Goal: Task Accomplishment & Management: Manage account settings

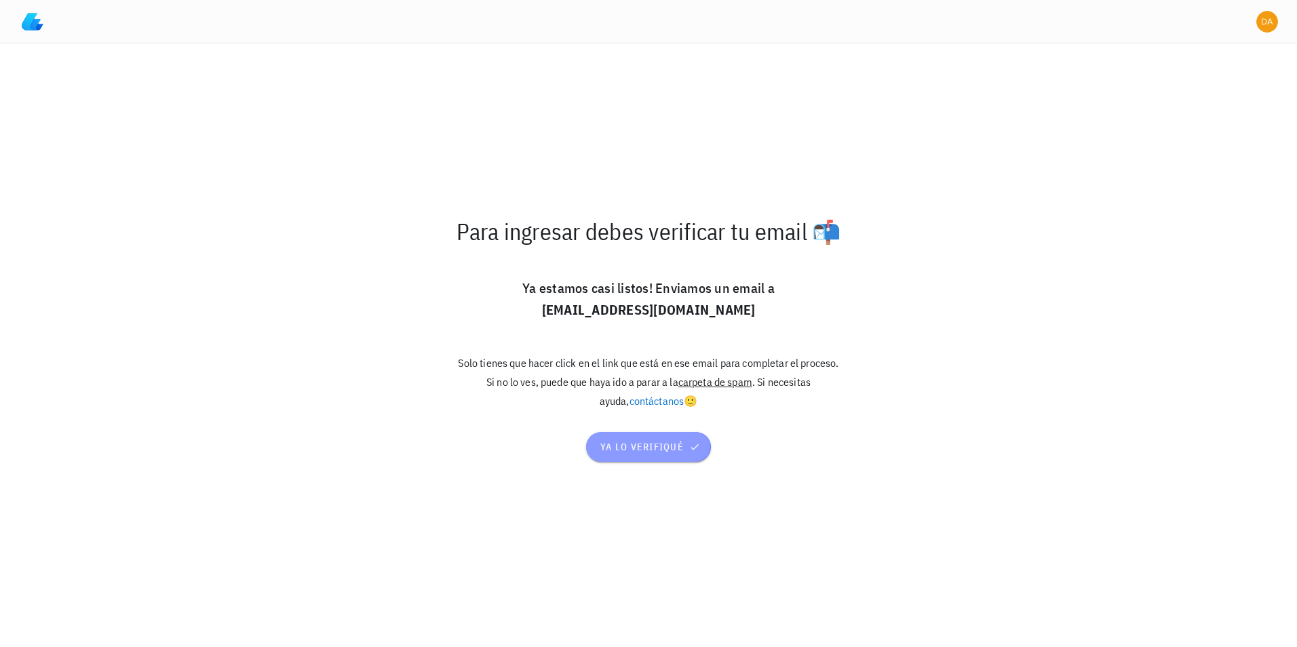
click at [637, 446] on span "ya lo verifiqué" at bounding box center [649, 447] width 98 height 12
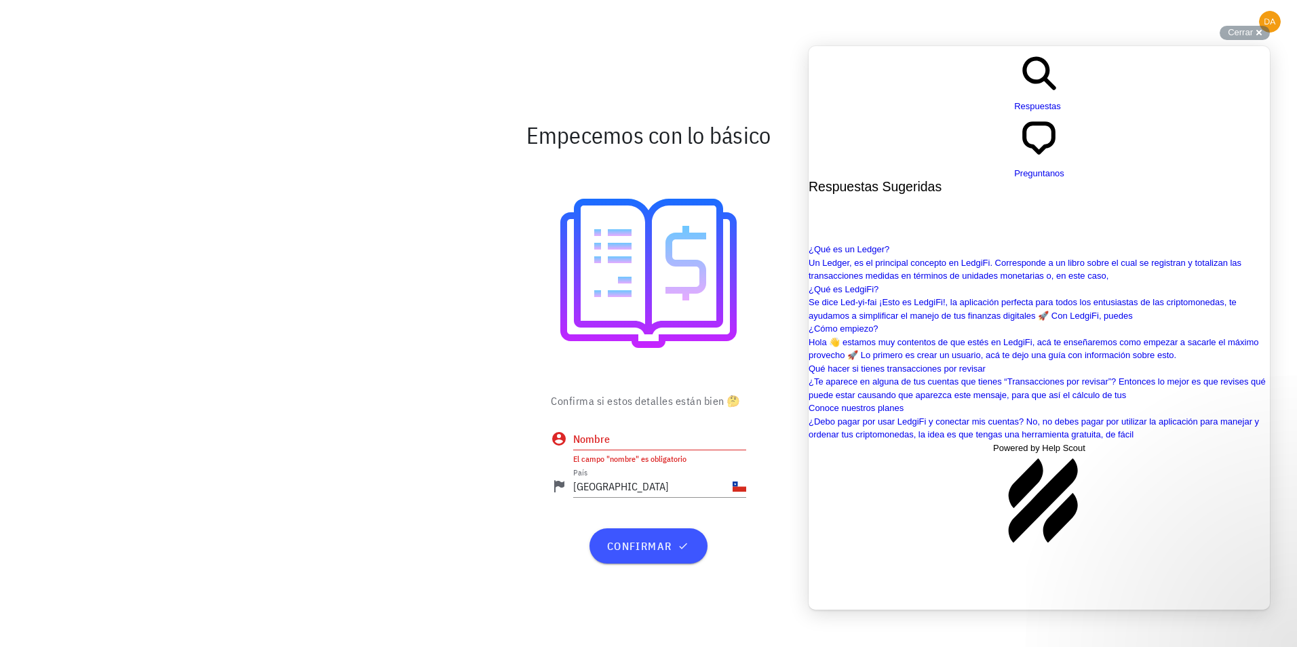
click at [1242, 43] on div "Soporte Empecemos con lo básico Confirma si estos detalles están bien 🤔 Nombre …" at bounding box center [648, 323] width 1297 height 647
drag, startPoint x: 1242, startPoint y: 43, endPoint x: 1232, endPoint y: 33, distance: 14.4
click at [1232, 33] on span "Cerrar" at bounding box center [1240, 32] width 25 height 10
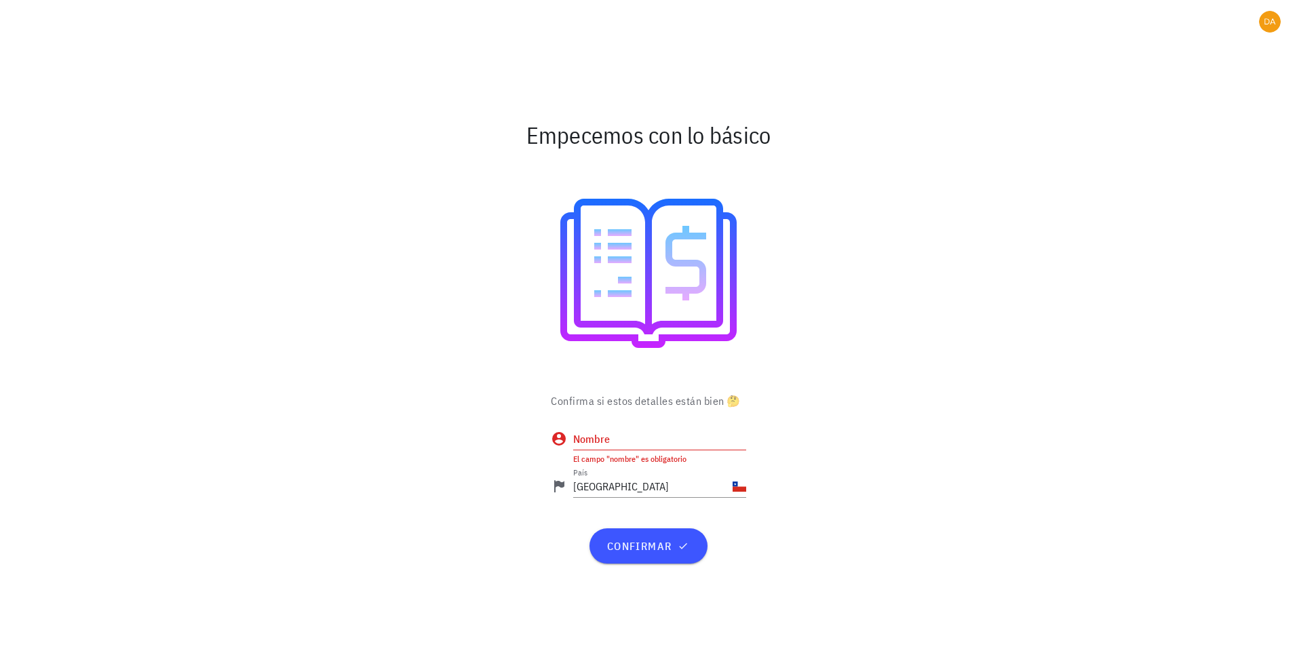
click at [642, 445] on input "Nombre" at bounding box center [659, 439] width 173 height 22
click at [641, 444] on input "Nombre" at bounding box center [659, 439] width 173 height 22
type input "d"
type input "[PERSON_NAME]"
click at [658, 548] on span "confirmar" at bounding box center [648, 546] width 85 height 14
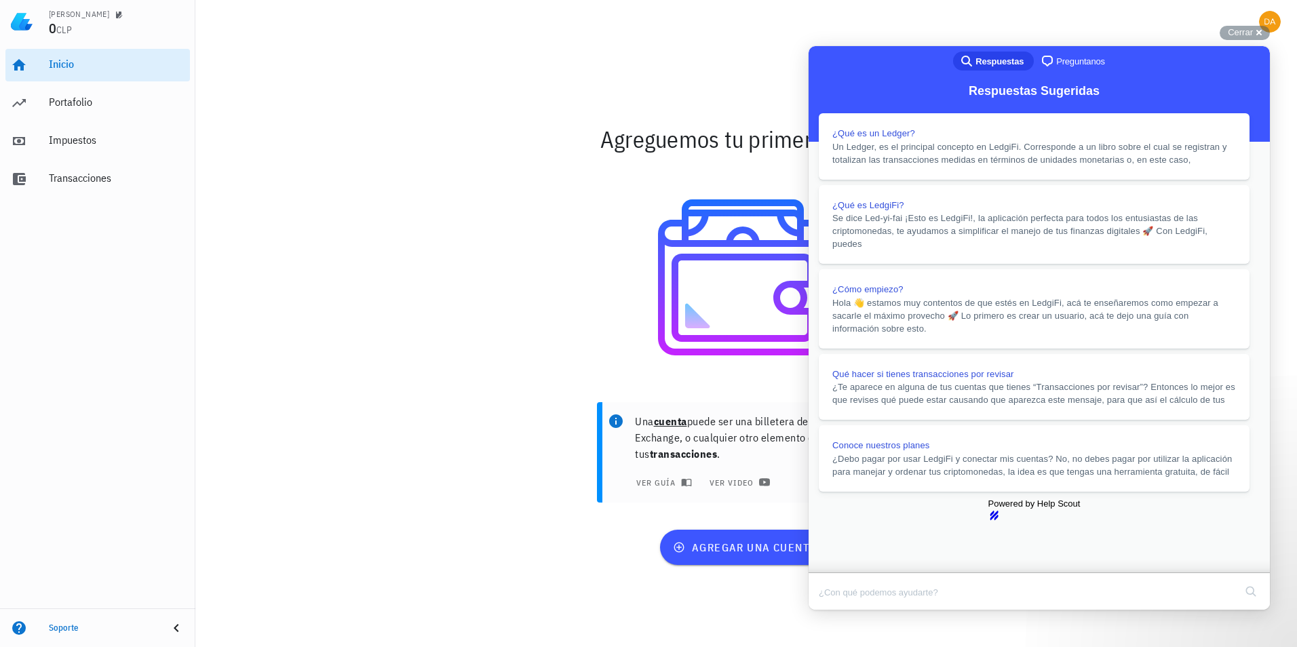
click at [834, 611] on button "Close" at bounding box center [821, 620] width 24 height 18
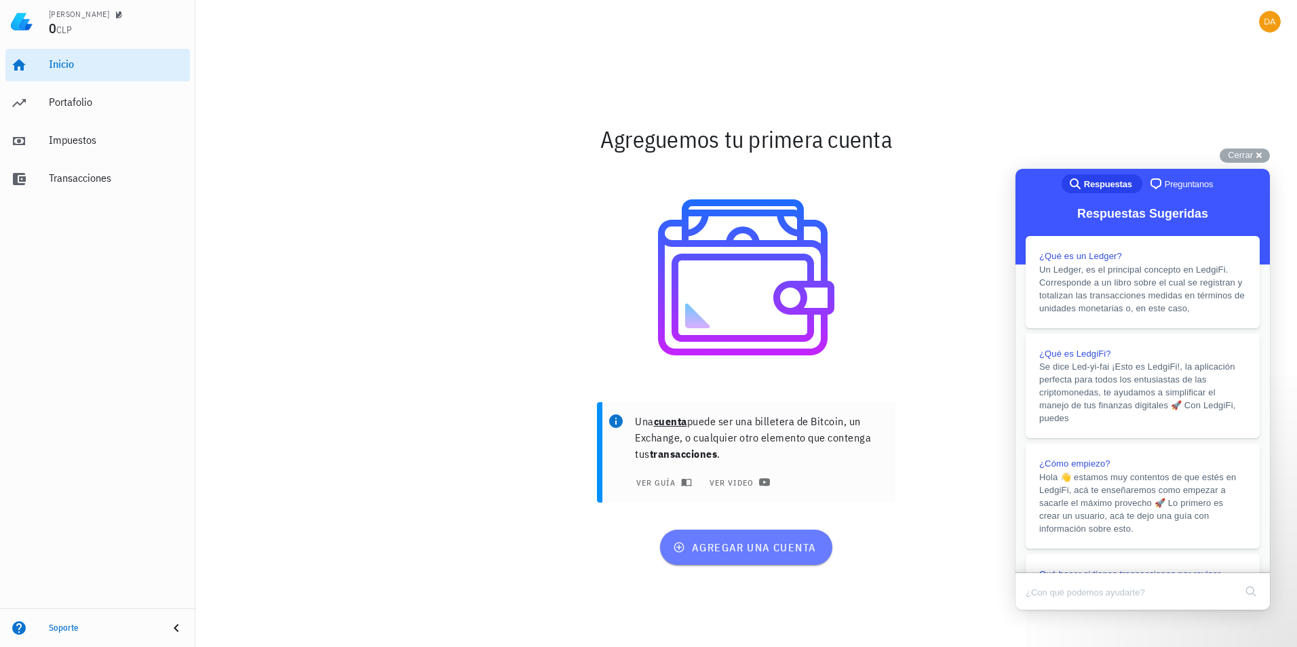
click at [792, 546] on span "agregar una cuenta" at bounding box center [746, 548] width 140 height 14
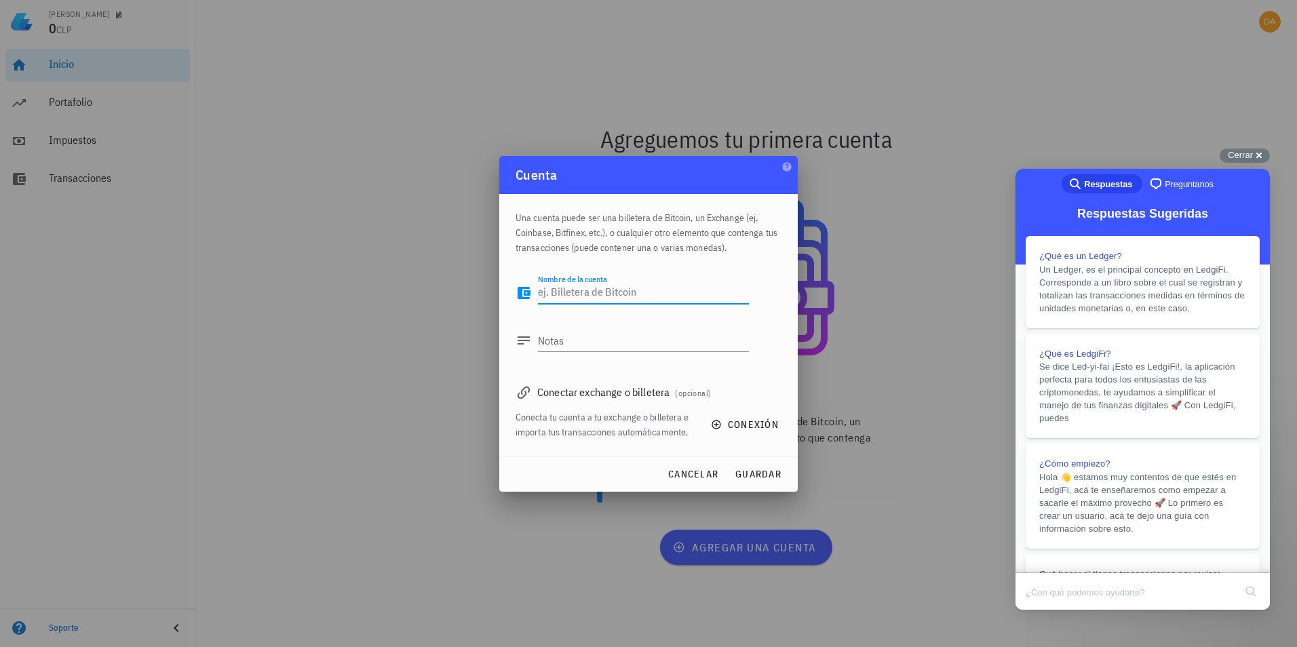
click at [579, 293] on textarea "Nombre de la cuenta" at bounding box center [643, 293] width 211 height 22
type textarea "[DEMOGRAPHIC_DATA]"
click at [754, 425] on span "conexión" at bounding box center [746, 425] width 65 height 12
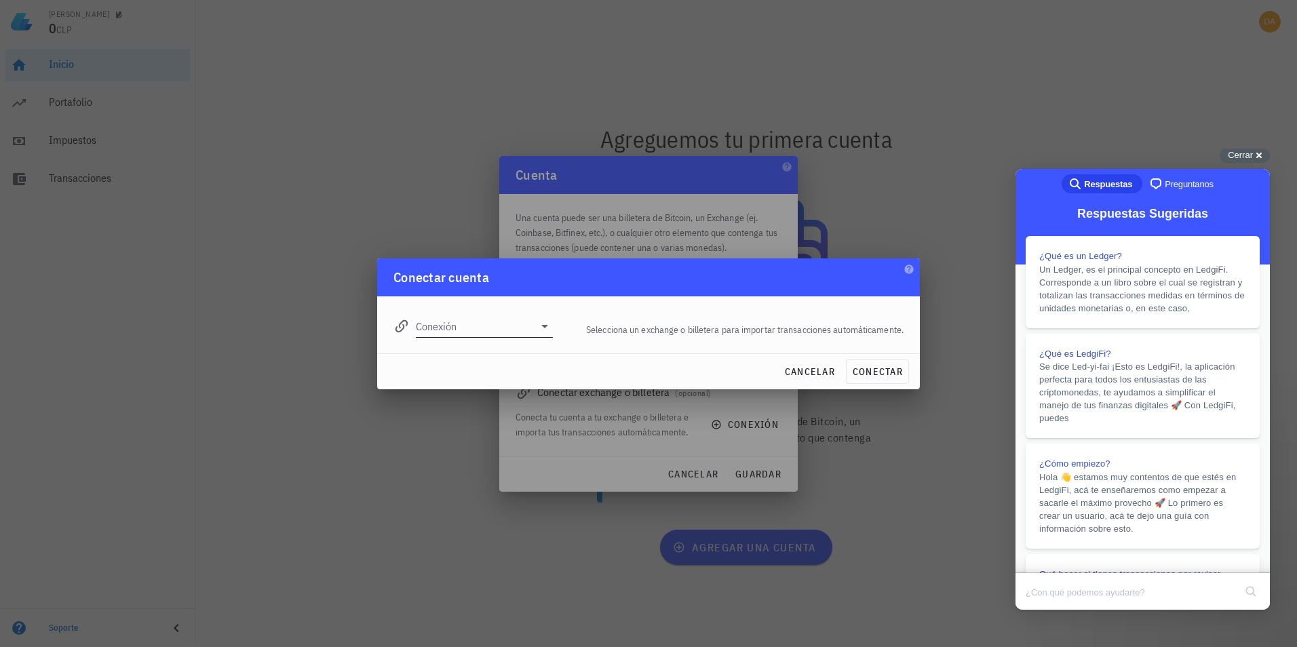
click at [540, 329] on icon at bounding box center [545, 326] width 16 height 16
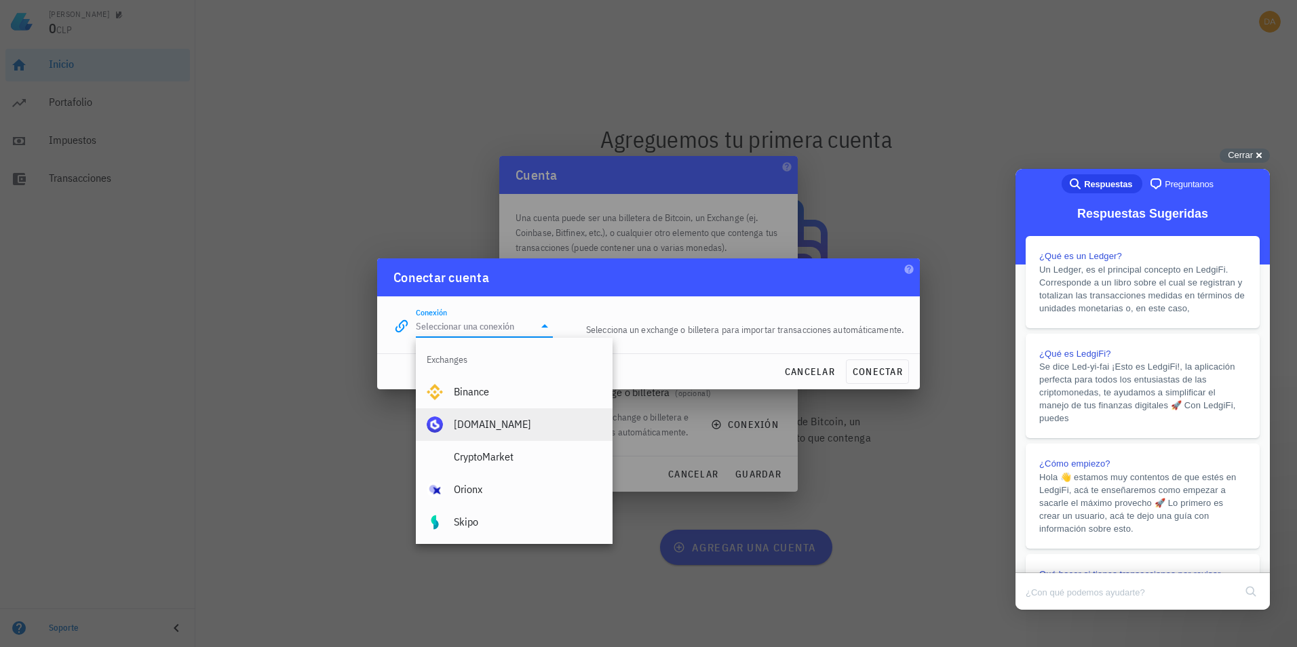
click at [501, 425] on div "[DOMAIN_NAME]" at bounding box center [528, 424] width 148 height 13
type input "[DOMAIN_NAME]"
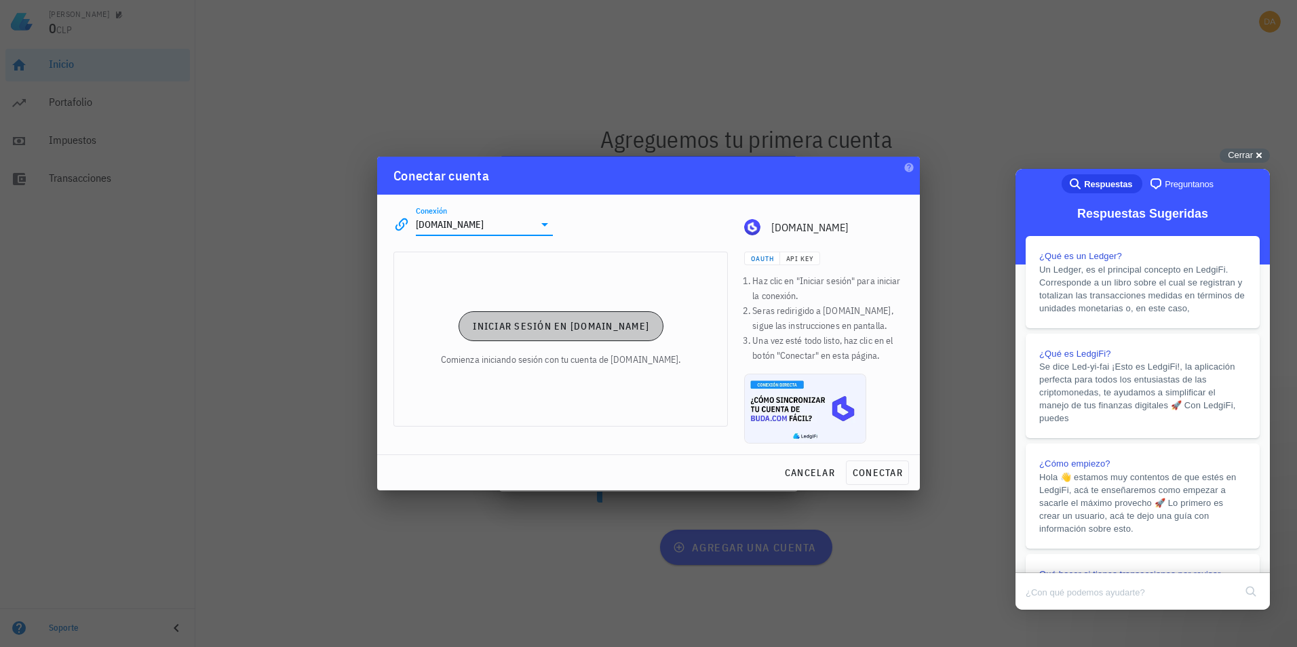
click at [536, 327] on span "Iniciar sesión en [DOMAIN_NAME]" at bounding box center [560, 326] width 177 height 12
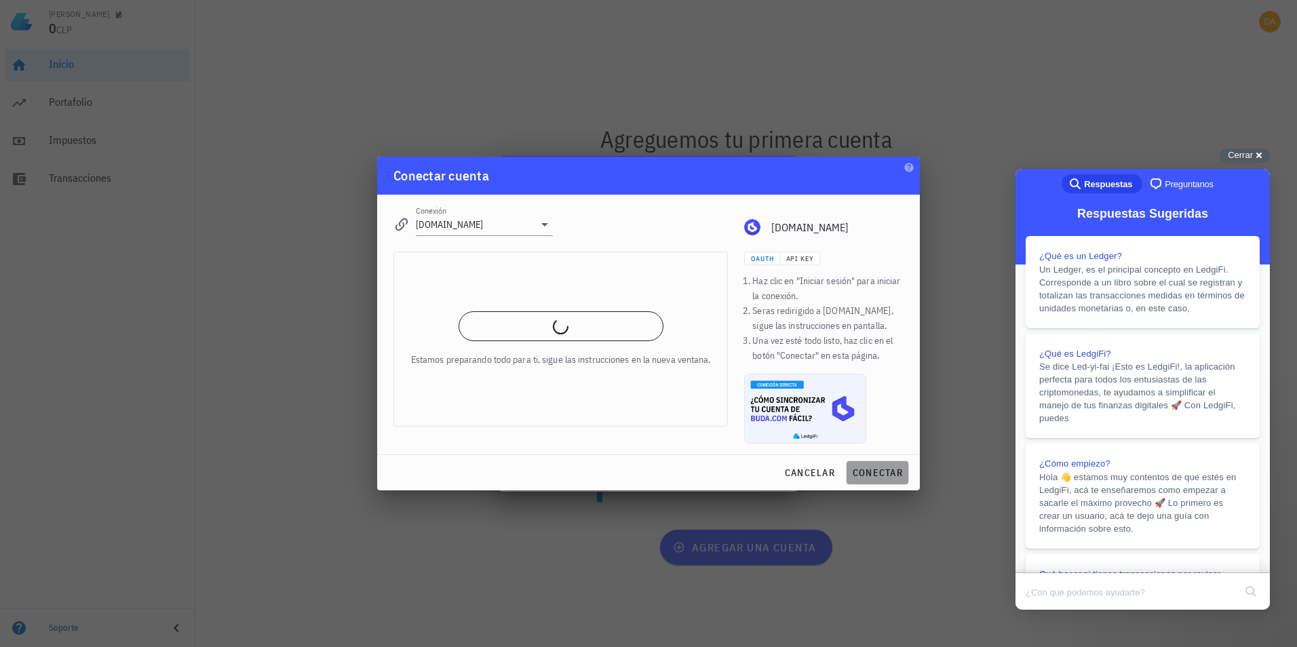
click at [881, 475] on span "conectar" at bounding box center [877, 473] width 51 height 12
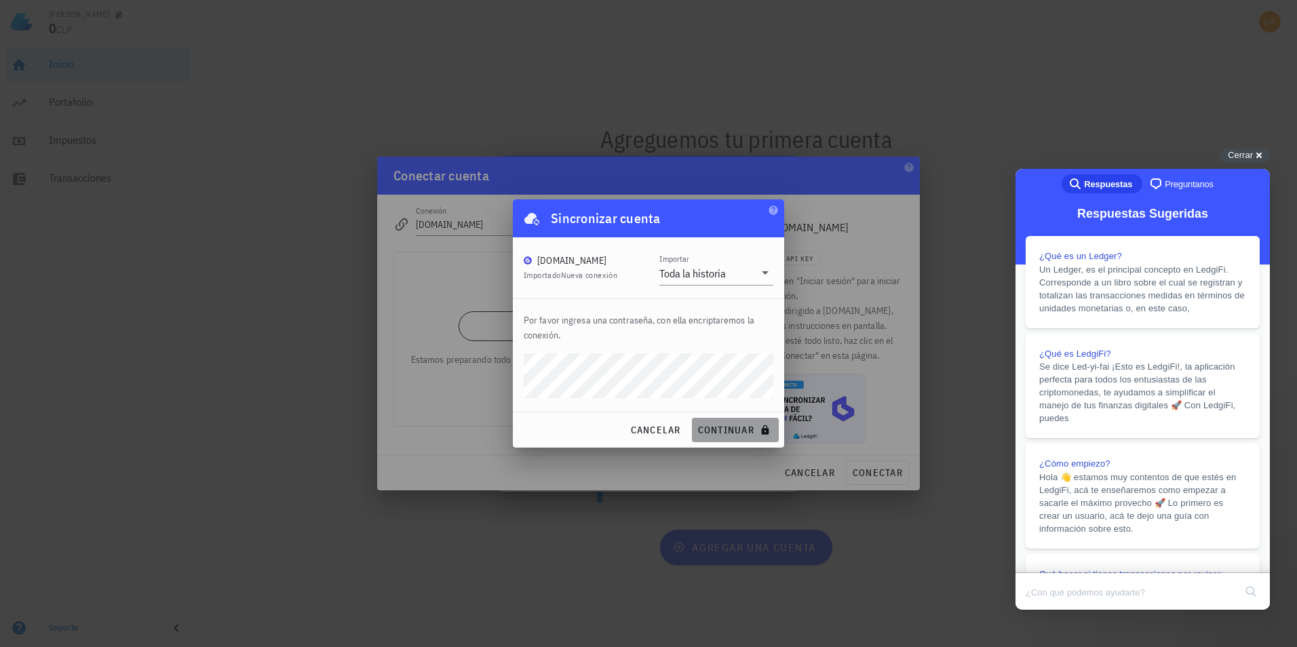
click at [729, 427] on span "continuar" at bounding box center [735, 430] width 76 height 12
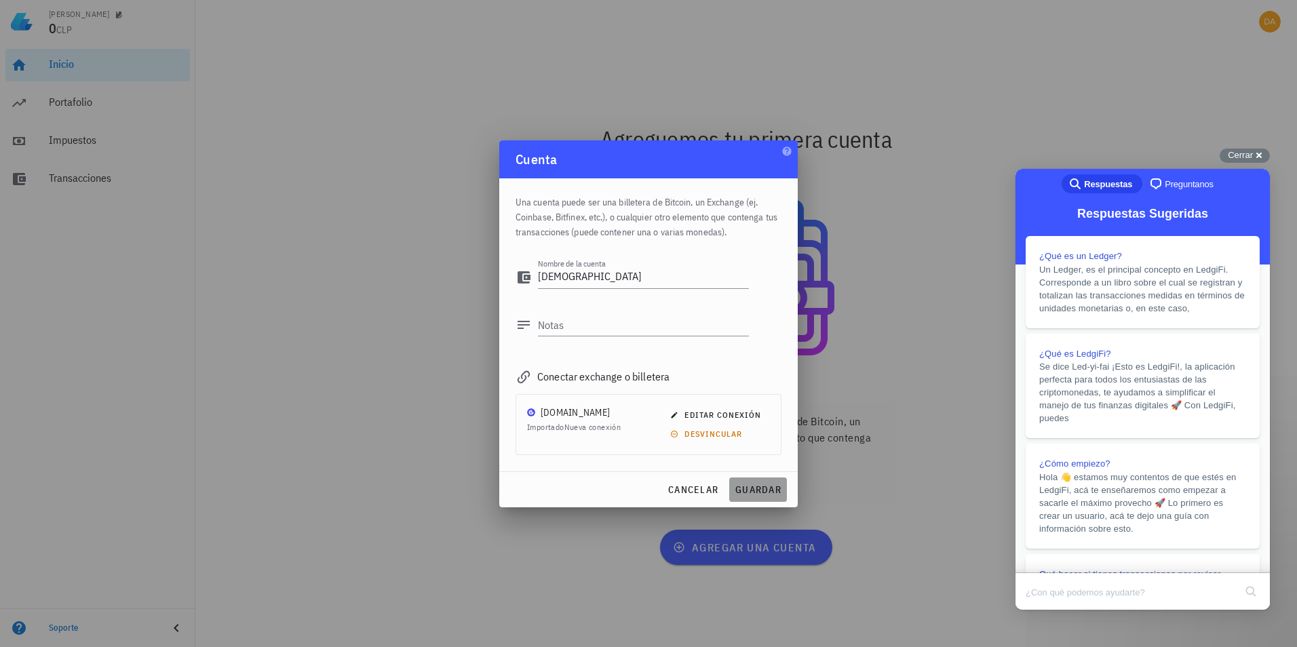
click at [766, 485] on span "guardar" at bounding box center [758, 490] width 47 height 12
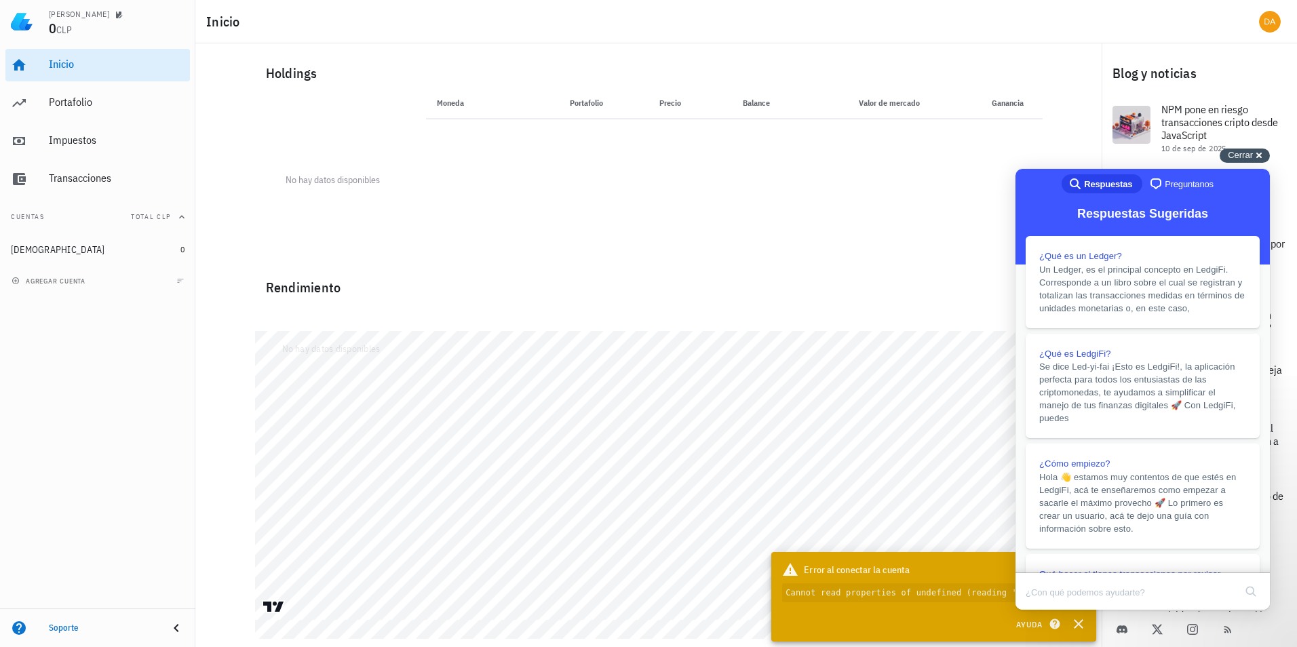
click at [1260, 155] on div "Cerrar cross-small" at bounding box center [1245, 156] width 50 height 14
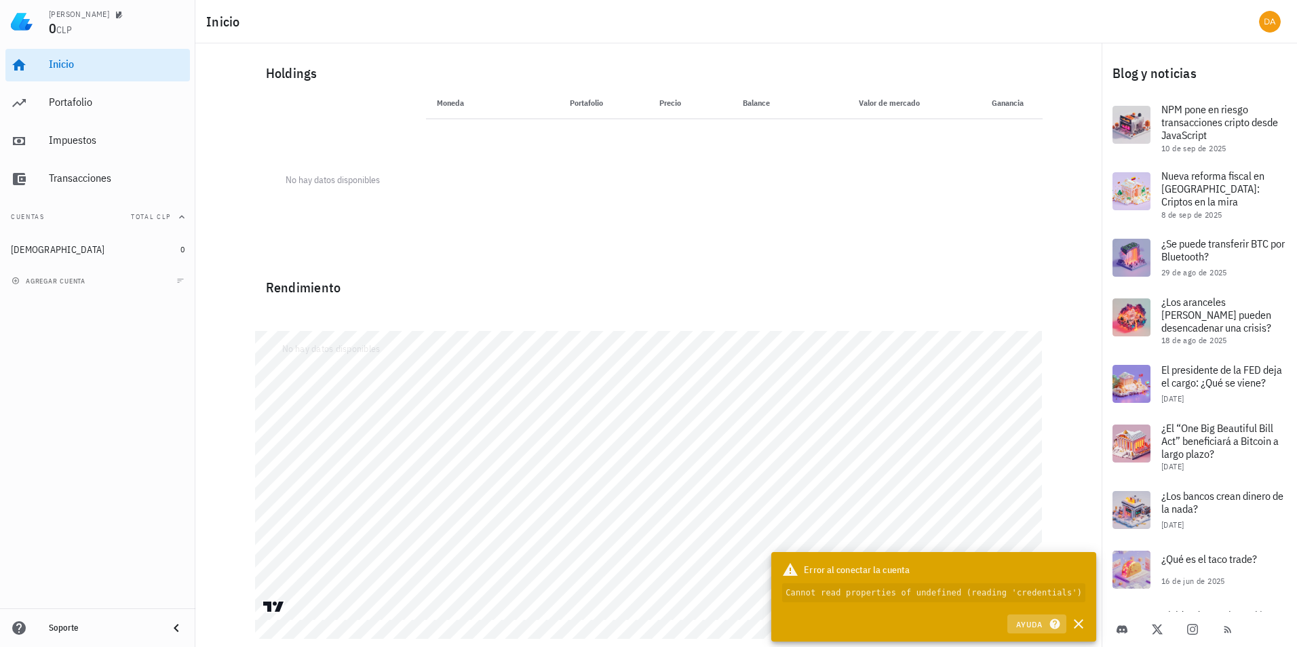
click at [1037, 622] on span "Ayuda" at bounding box center [1037, 624] width 42 height 12
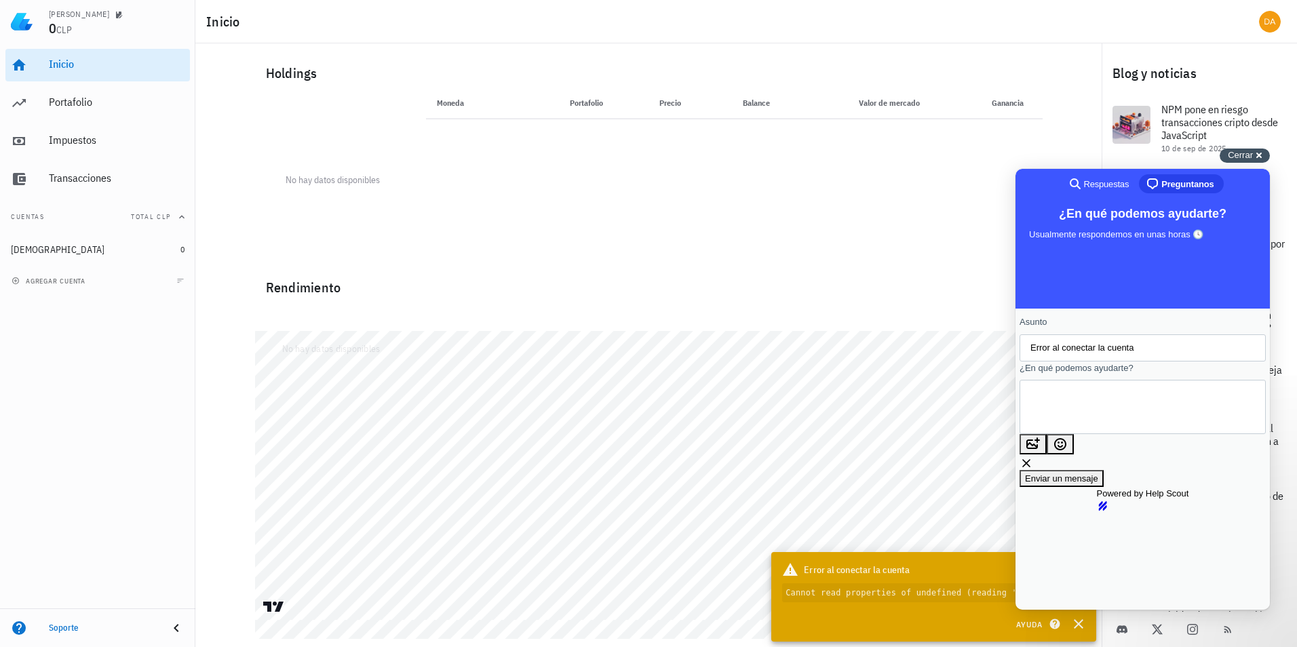
click at [1244, 153] on span "Cerrar" at bounding box center [1240, 155] width 25 height 10
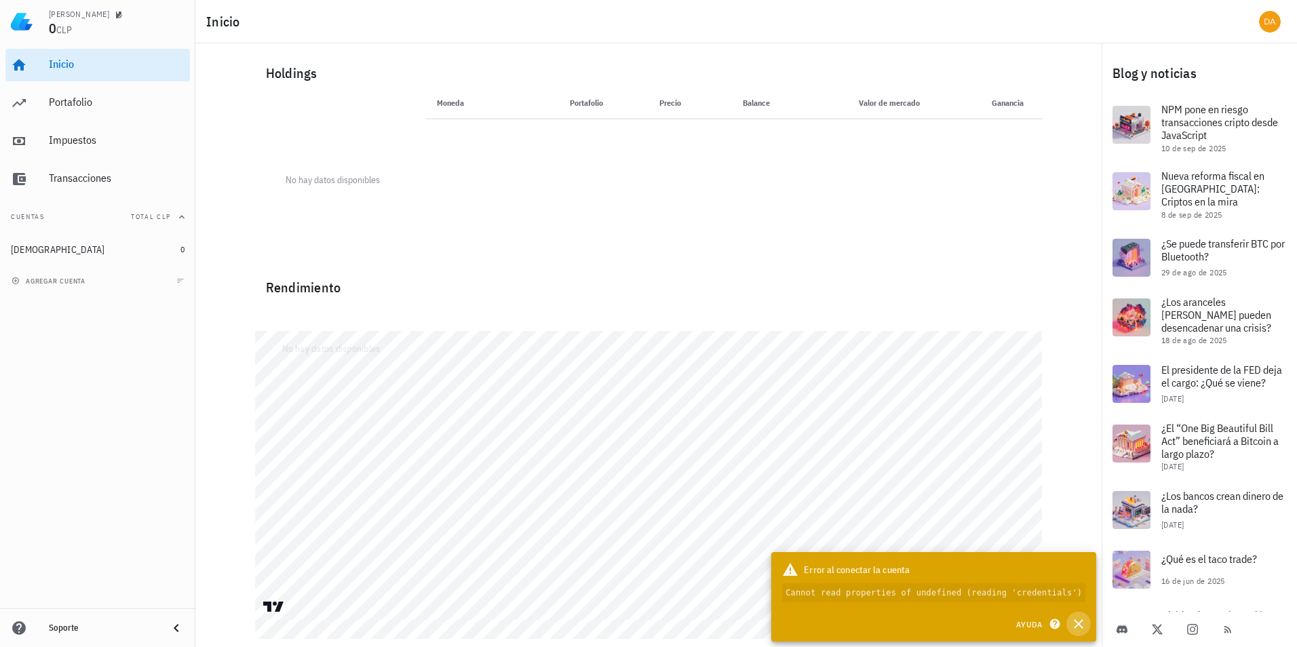
click at [1077, 619] on icon "button" at bounding box center [1079, 624] width 16 height 16
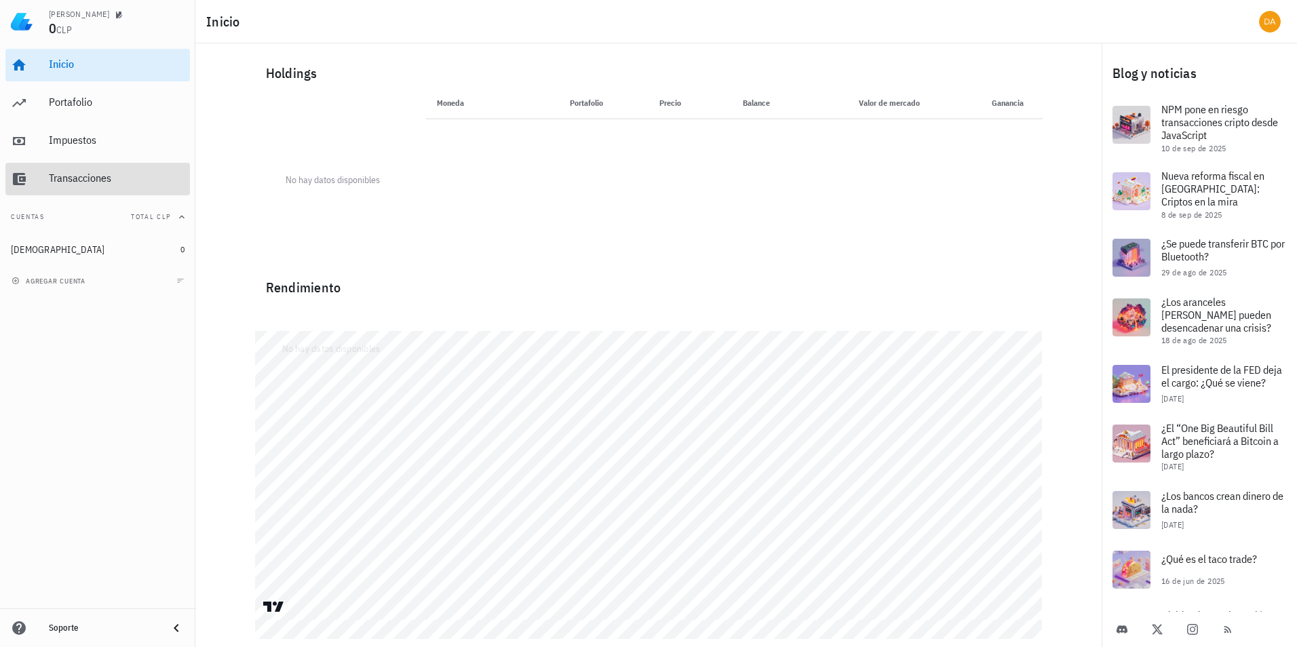
click at [82, 173] on div "Transacciones" at bounding box center [117, 178] width 136 height 13
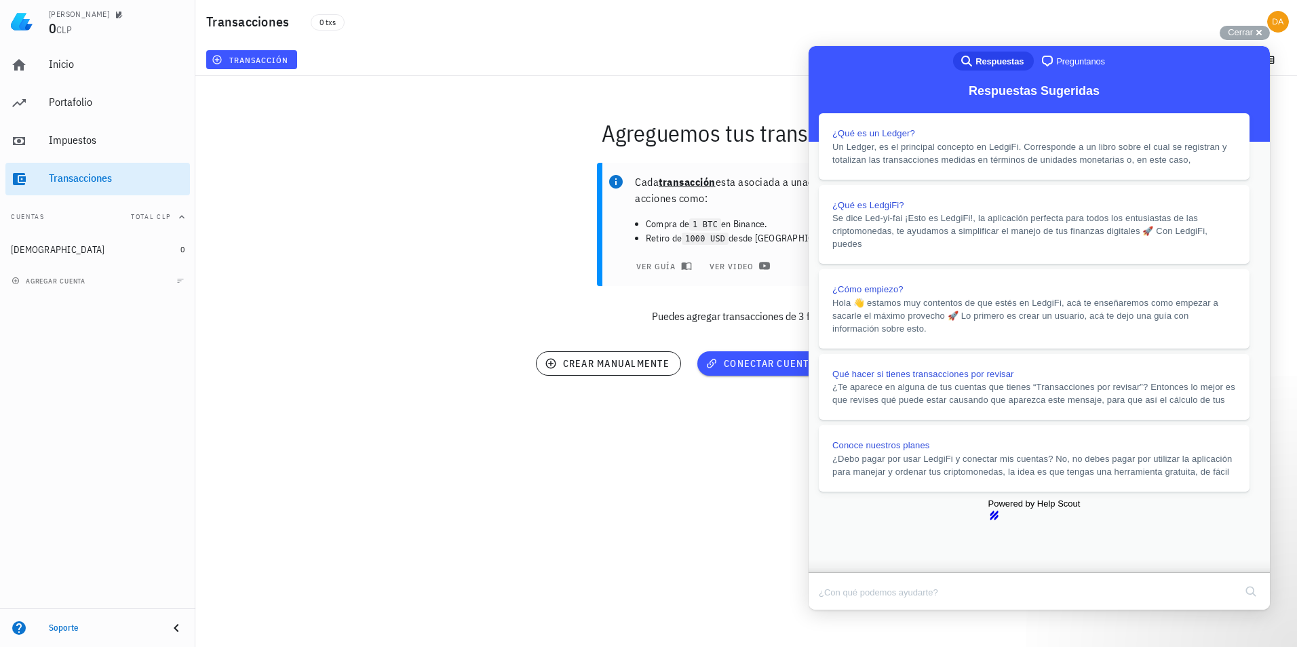
click at [834, 611] on button "Close" at bounding box center [821, 620] width 24 height 18
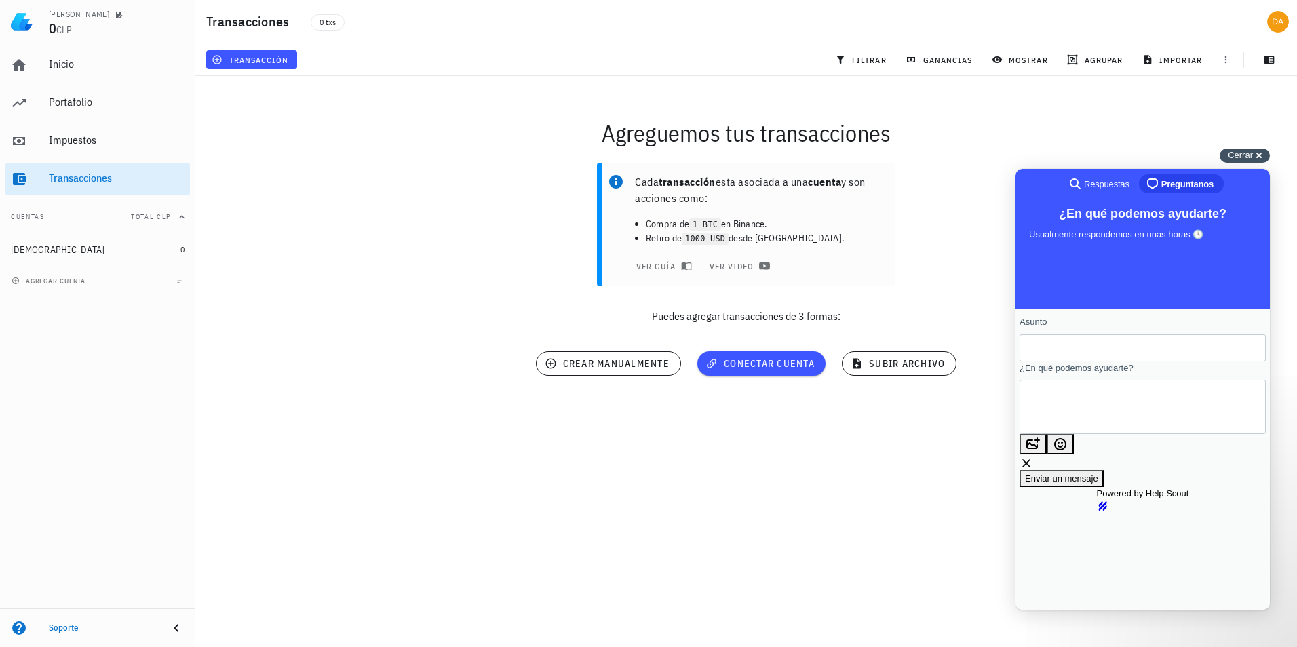
click at [1240, 152] on span "Cerrar" at bounding box center [1240, 155] width 25 height 10
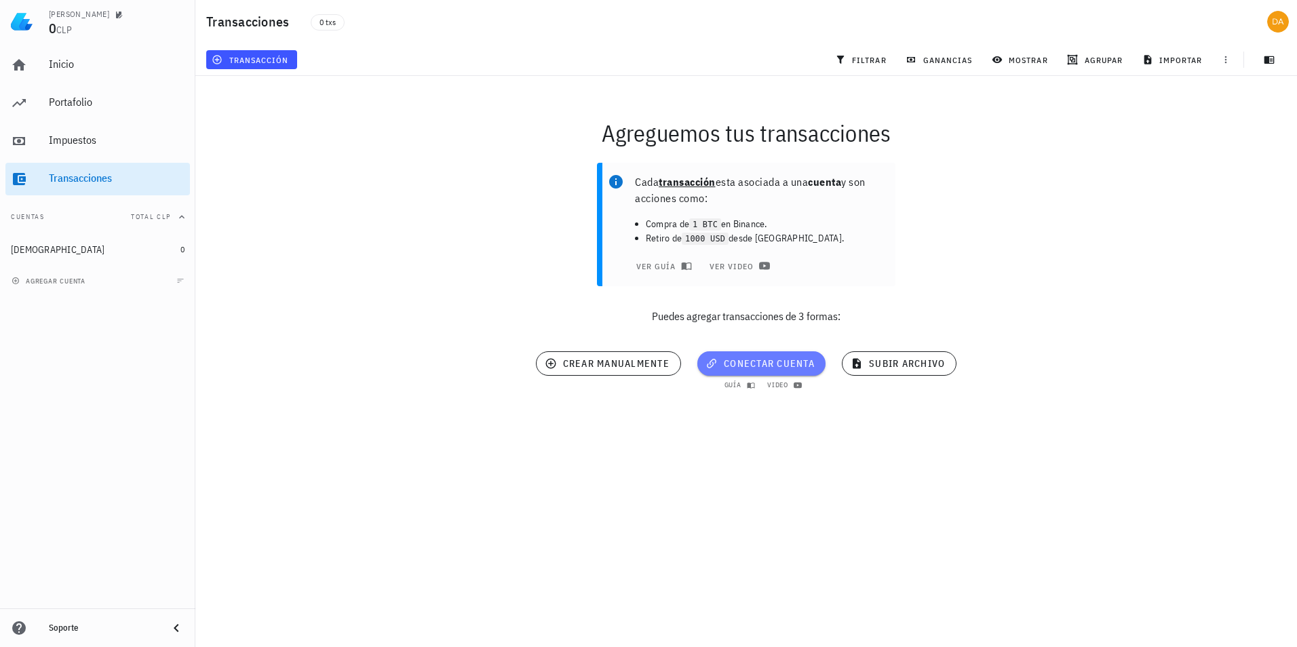
click at [767, 363] on span "conectar cuenta" at bounding box center [761, 364] width 107 height 12
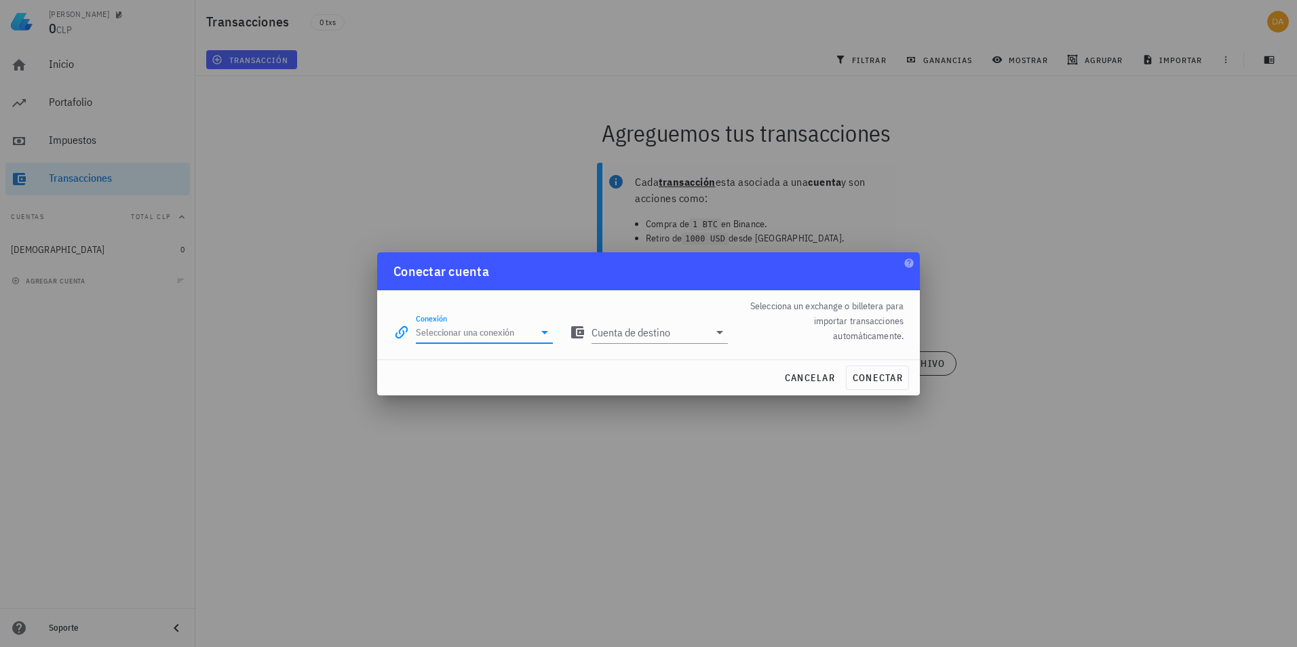
click at [474, 330] on input "Conexión" at bounding box center [475, 333] width 118 height 22
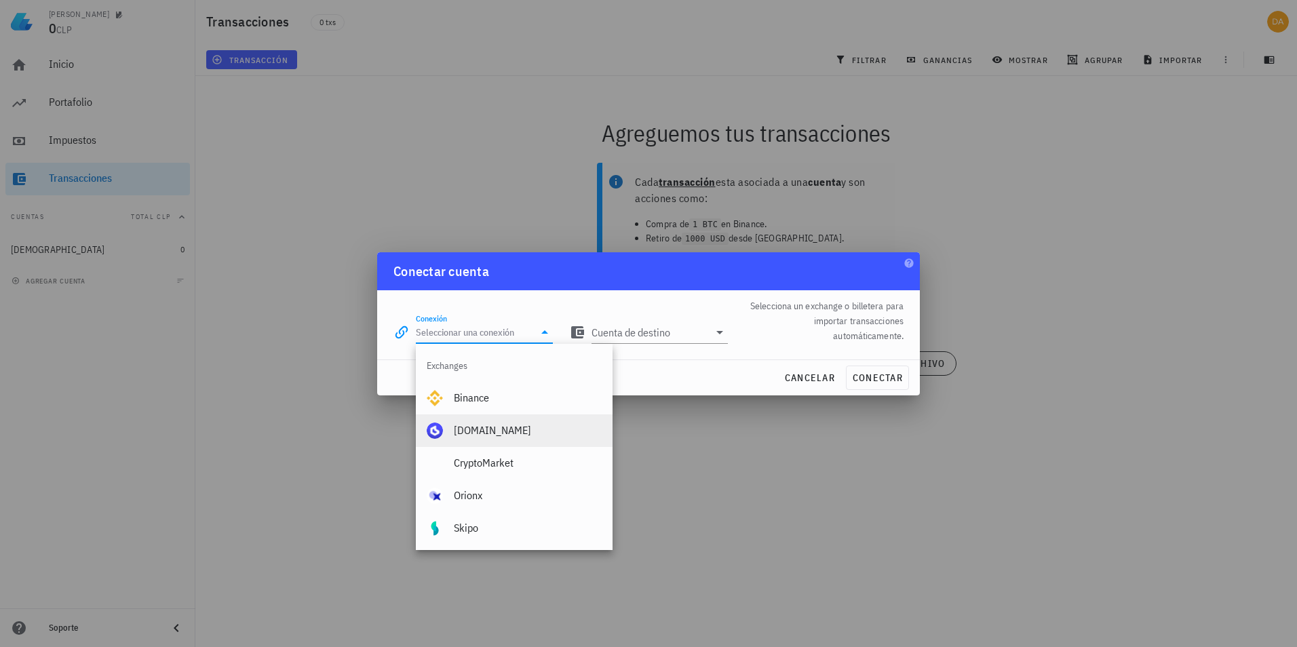
click at [492, 432] on div "[DOMAIN_NAME]" at bounding box center [528, 430] width 148 height 13
type input "[DOMAIN_NAME]"
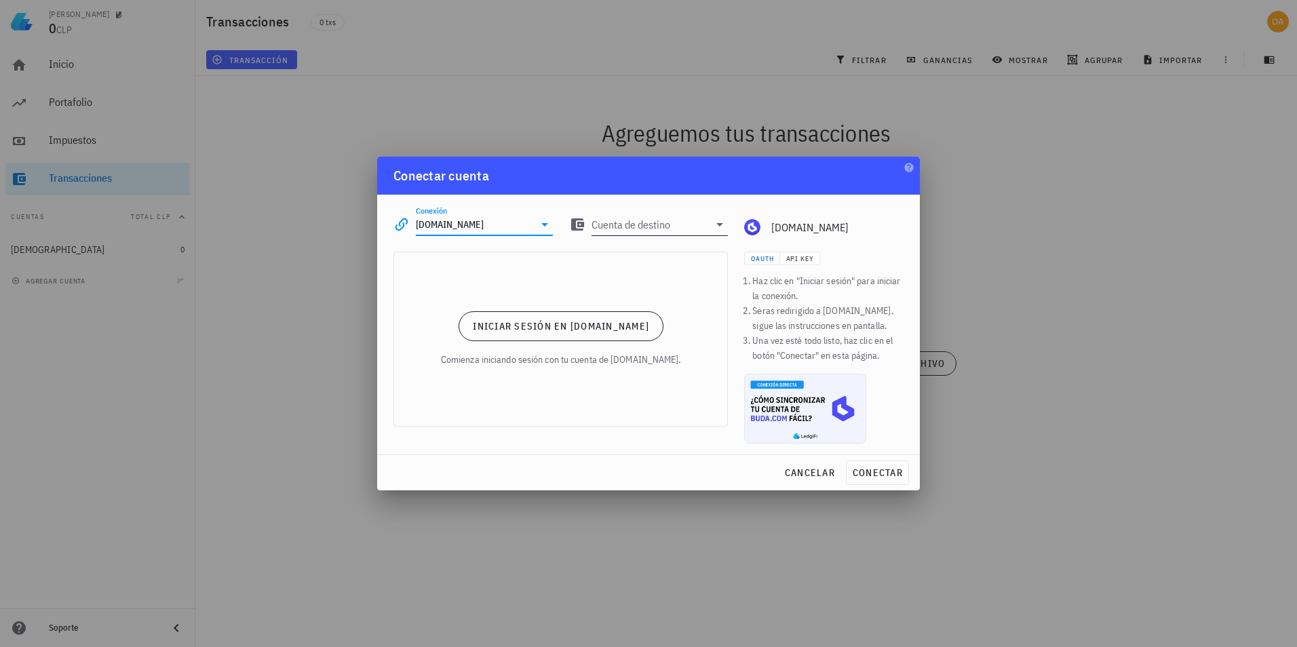
click at [719, 225] on icon at bounding box center [719, 224] width 7 height 3
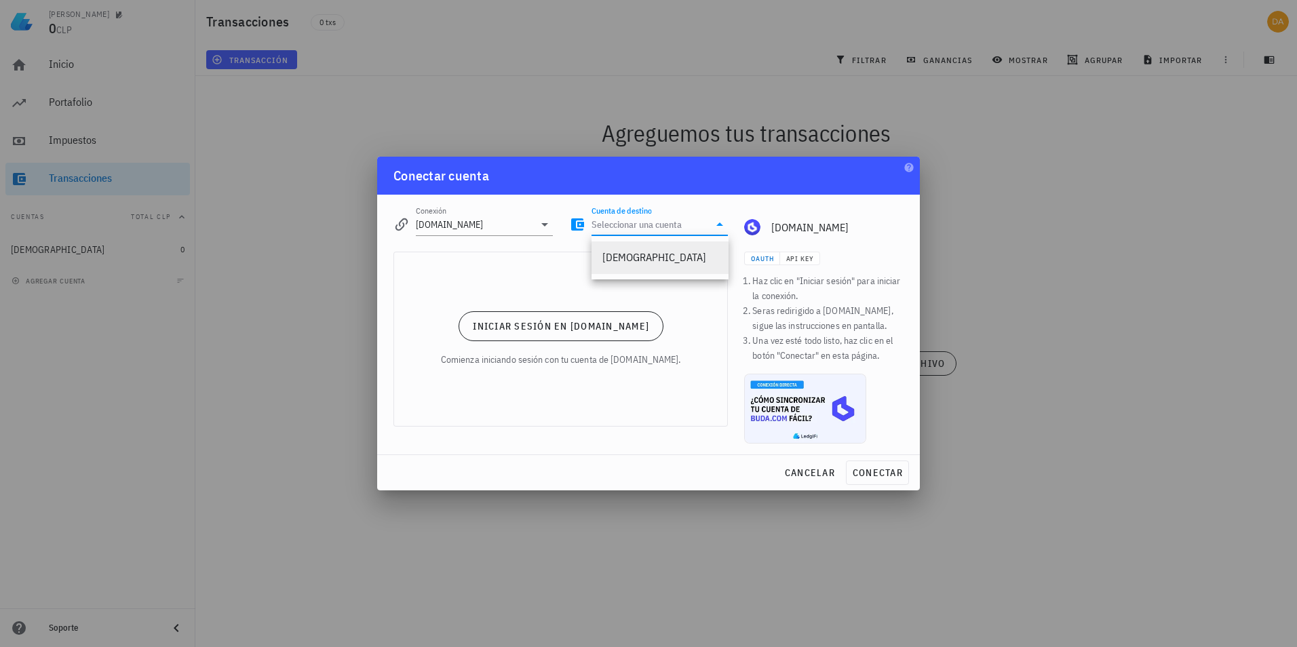
click at [650, 259] on div "[DEMOGRAPHIC_DATA]" at bounding box center [660, 257] width 115 height 13
type input "[DEMOGRAPHIC_DATA]"
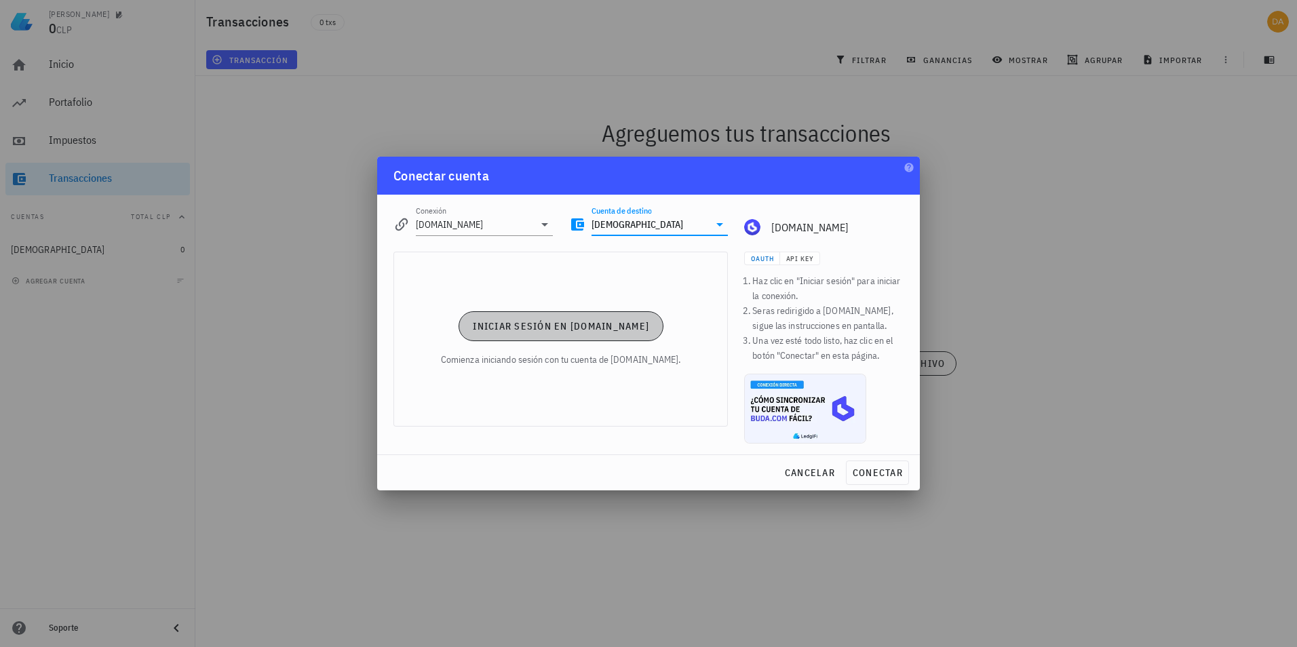
click at [550, 324] on span "Iniciar sesión en [DOMAIN_NAME]" at bounding box center [560, 326] width 177 height 12
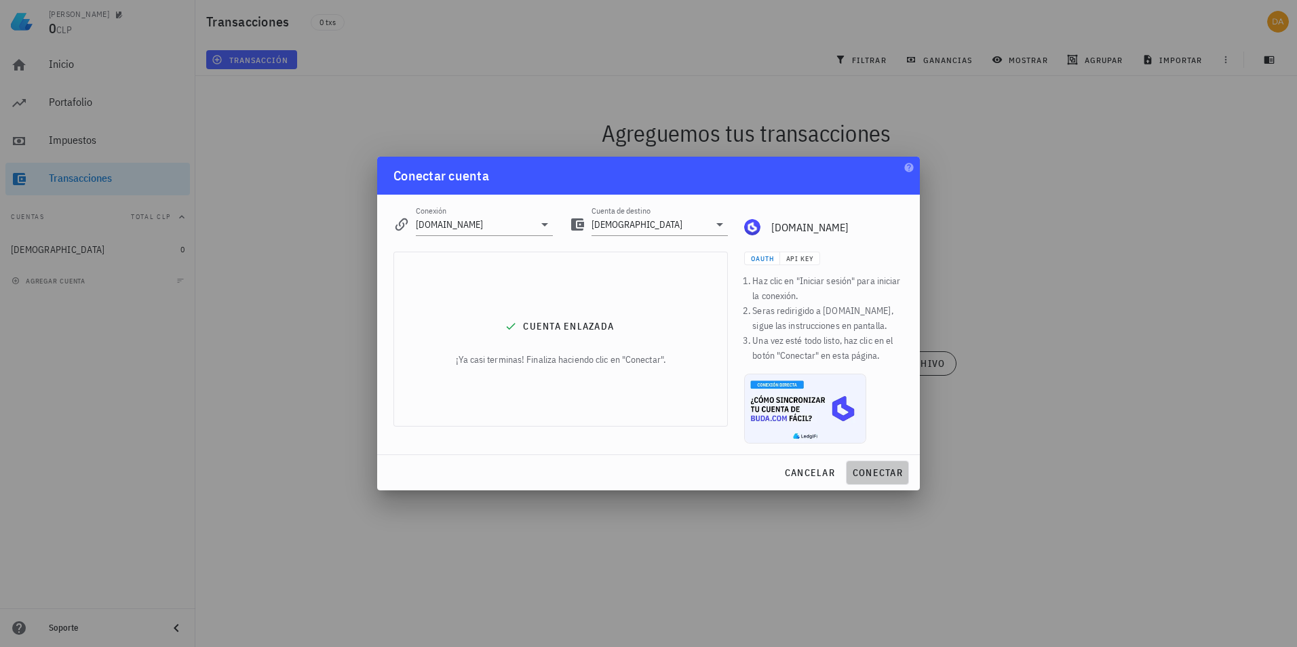
click at [885, 474] on span "conectar" at bounding box center [877, 473] width 51 height 12
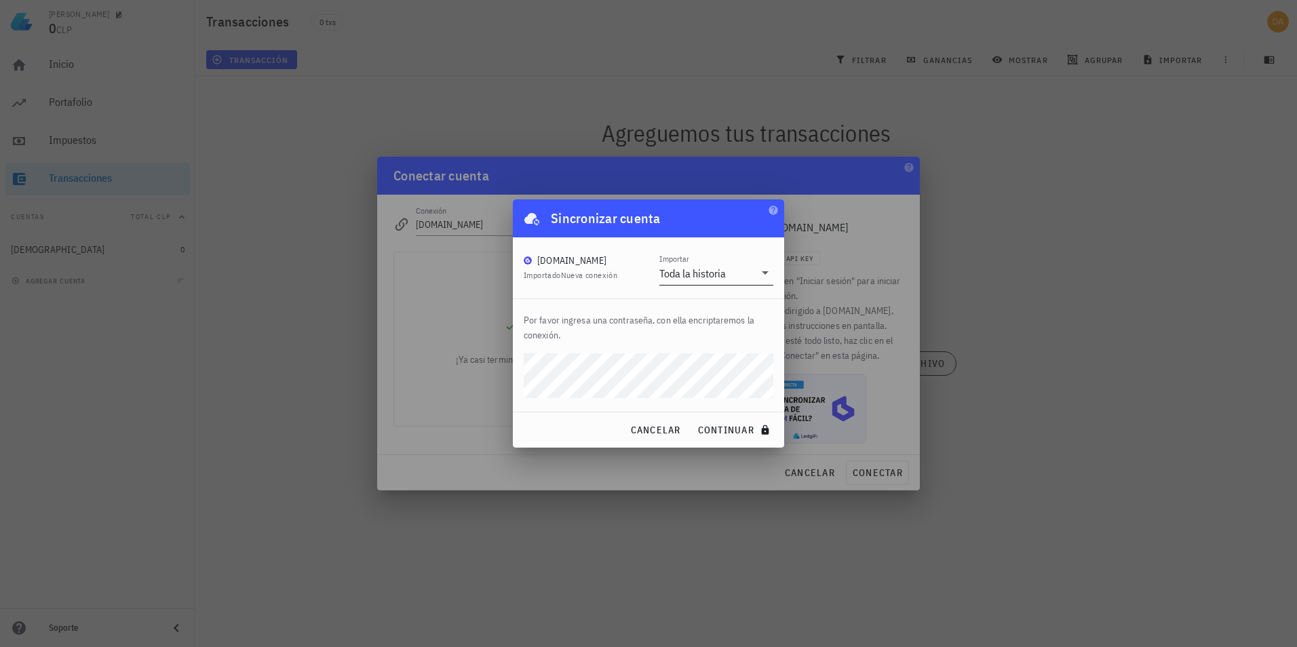
click at [765, 270] on icon at bounding box center [765, 273] width 16 height 16
click at [736, 277] on div "Toda la historia" at bounding box center [716, 283] width 92 height 13
click at [727, 425] on span "continuar" at bounding box center [735, 430] width 76 height 12
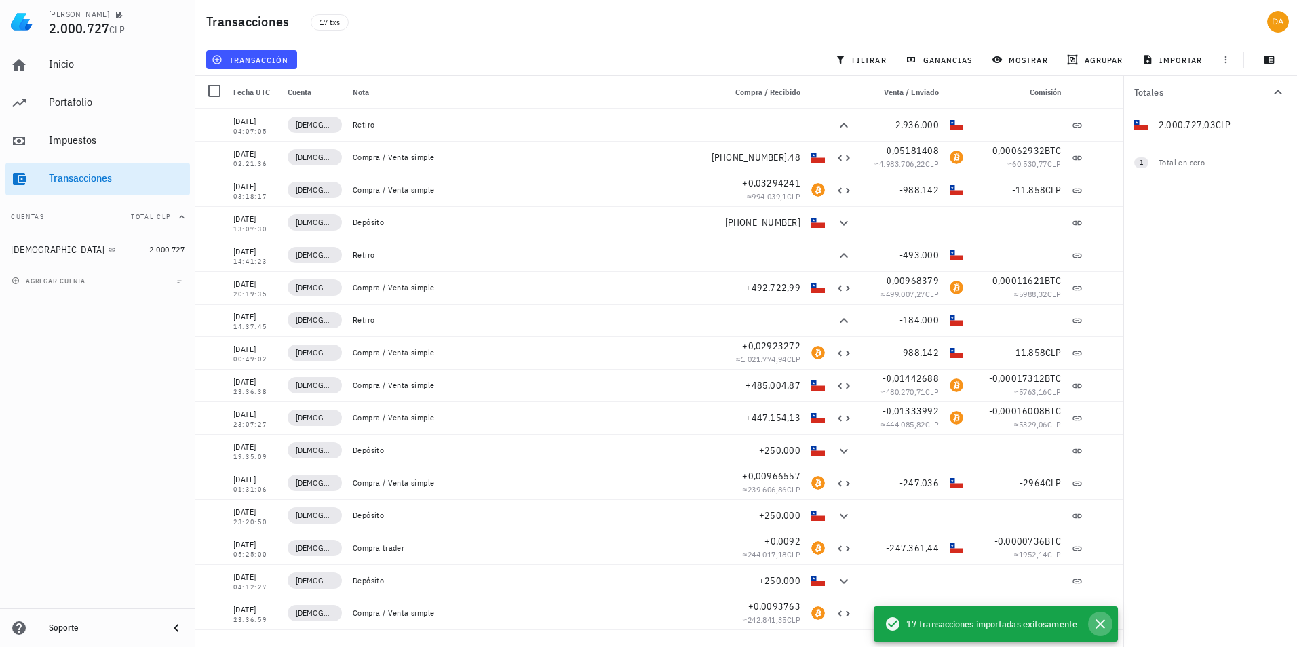
click at [1101, 624] on icon "button" at bounding box center [1100, 623] width 9 height 9
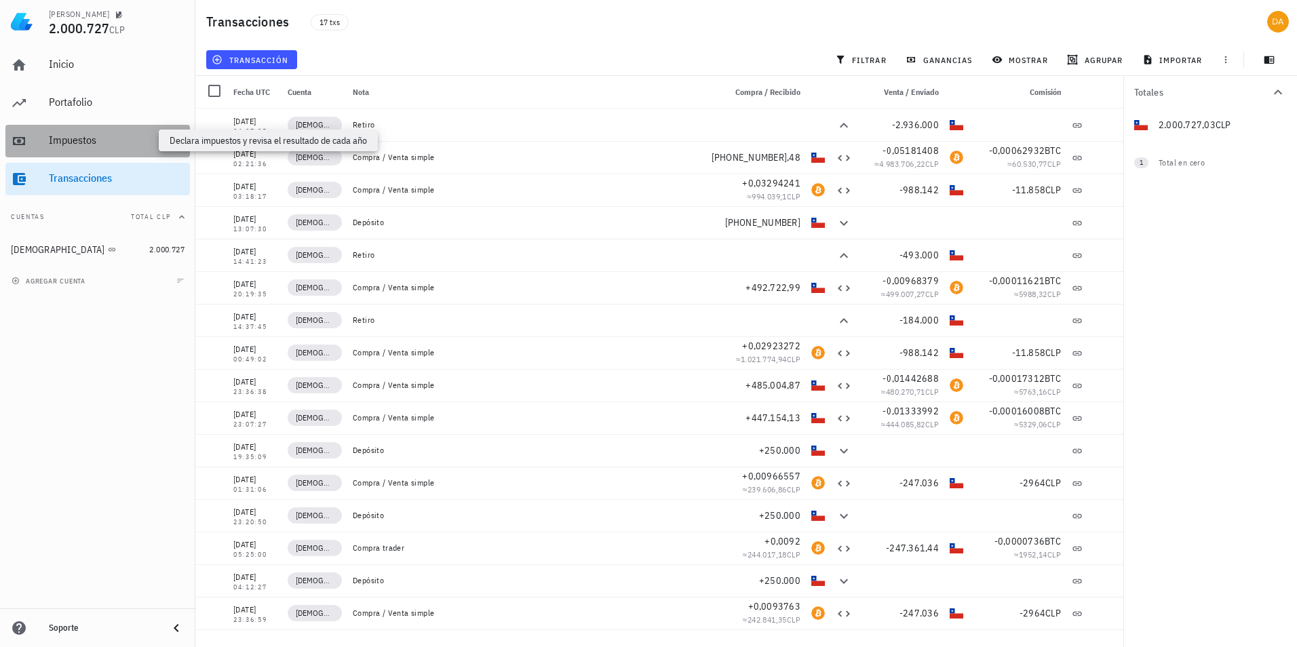
click at [85, 143] on div "Impuestos" at bounding box center [117, 140] width 136 height 13
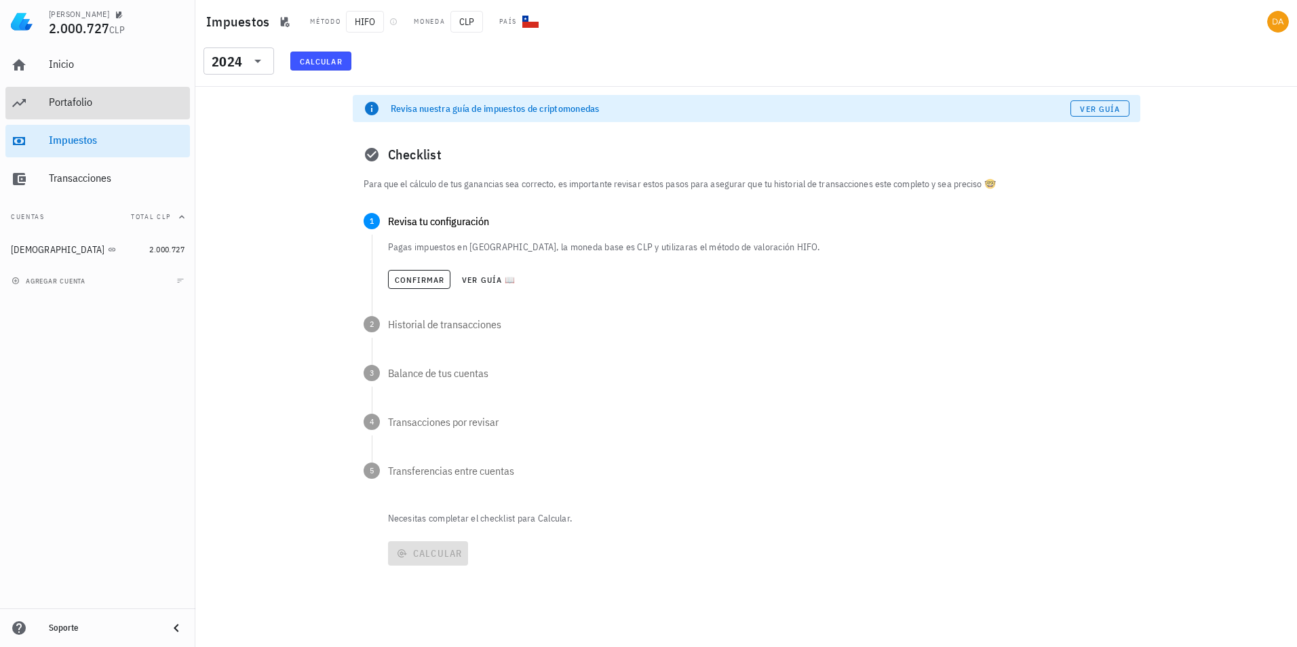
click at [91, 104] on div "Portafolio" at bounding box center [117, 102] width 136 height 13
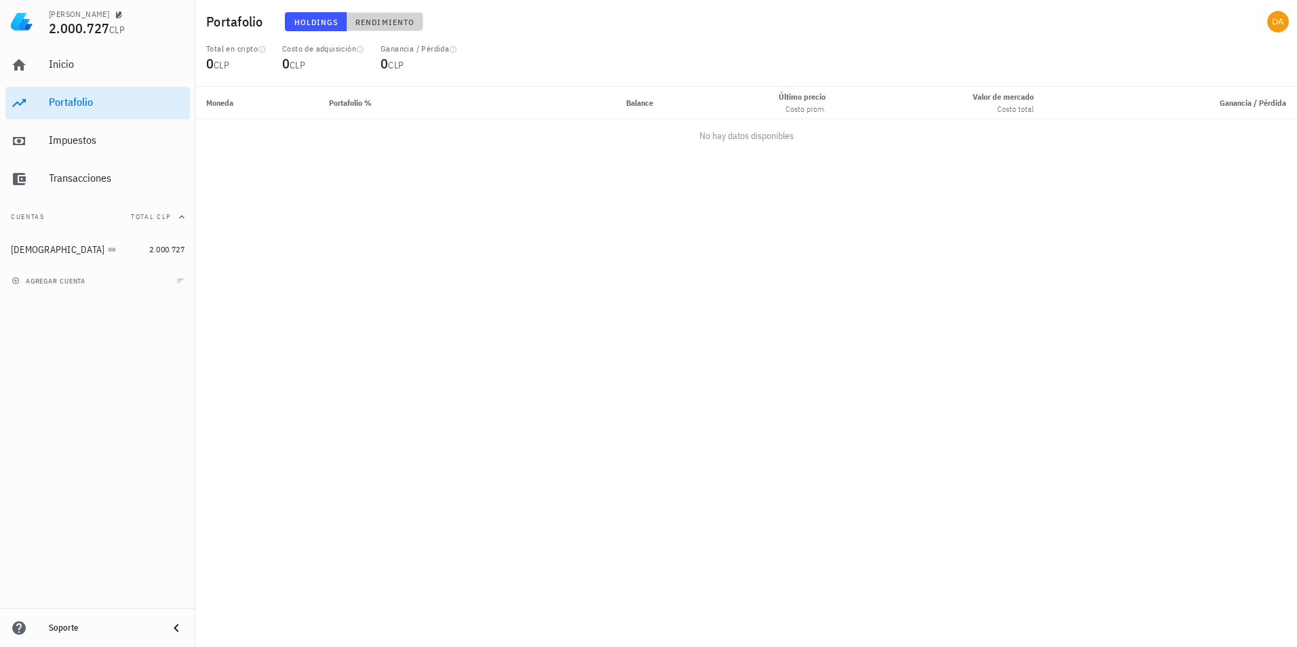
click at [384, 24] on span "Rendimiento" at bounding box center [385, 22] width 60 height 10
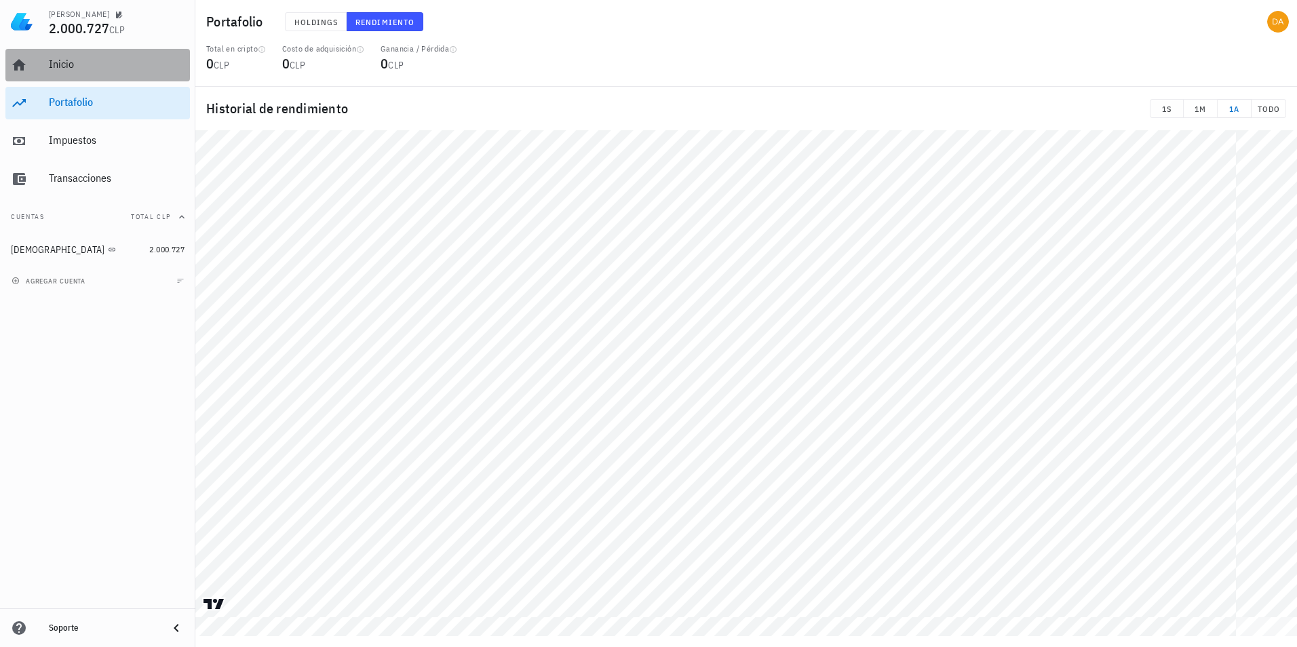
click at [68, 68] on div "Inicio" at bounding box center [117, 64] width 136 height 13
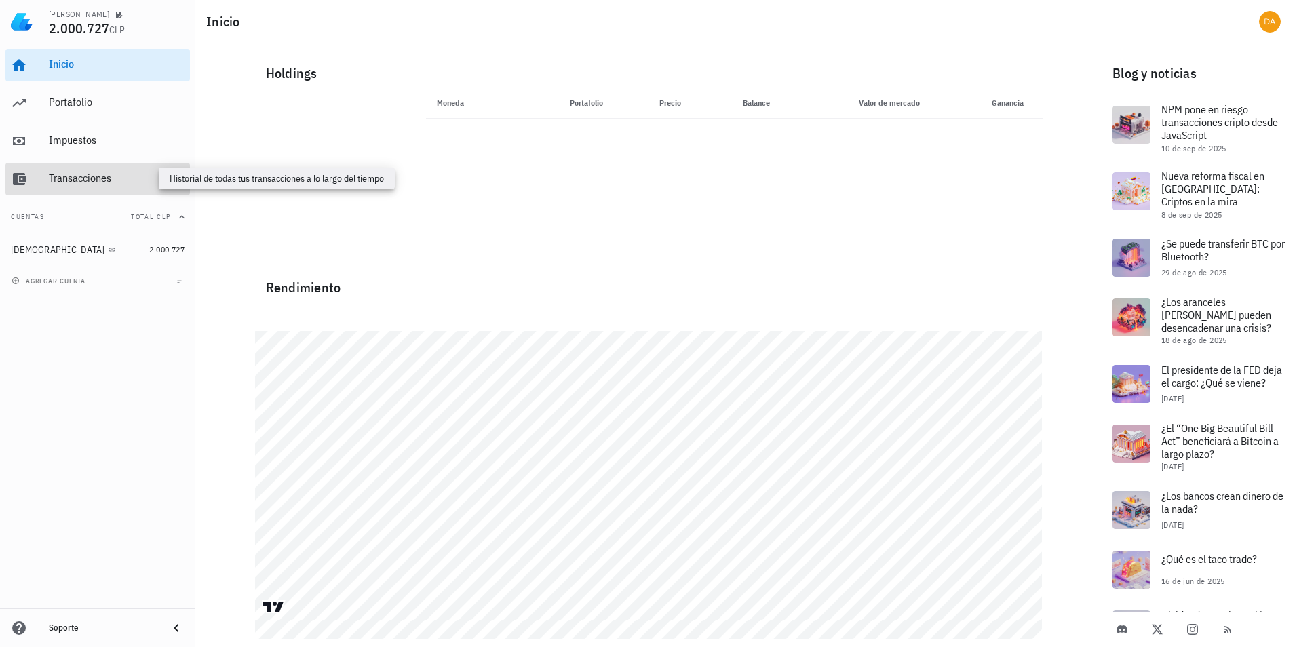
click at [77, 178] on div "Transacciones" at bounding box center [117, 178] width 136 height 13
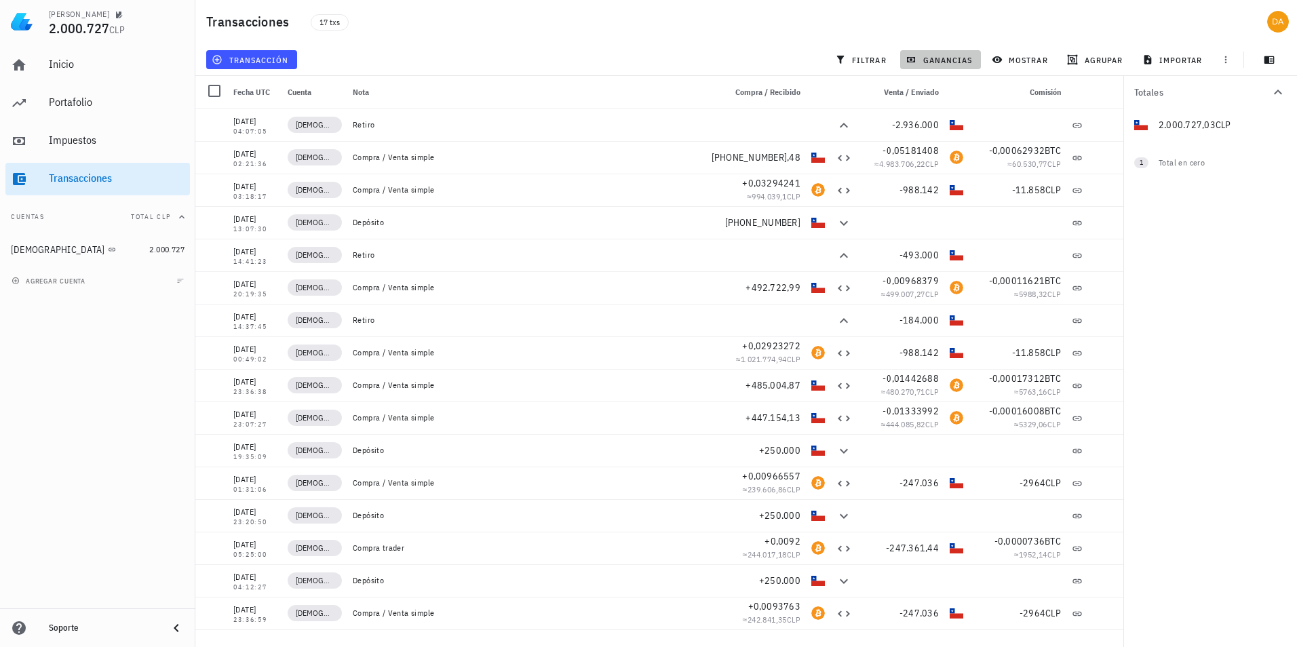
click at [938, 62] on span "ganancias" at bounding box center [941, 59] width 64 height 11
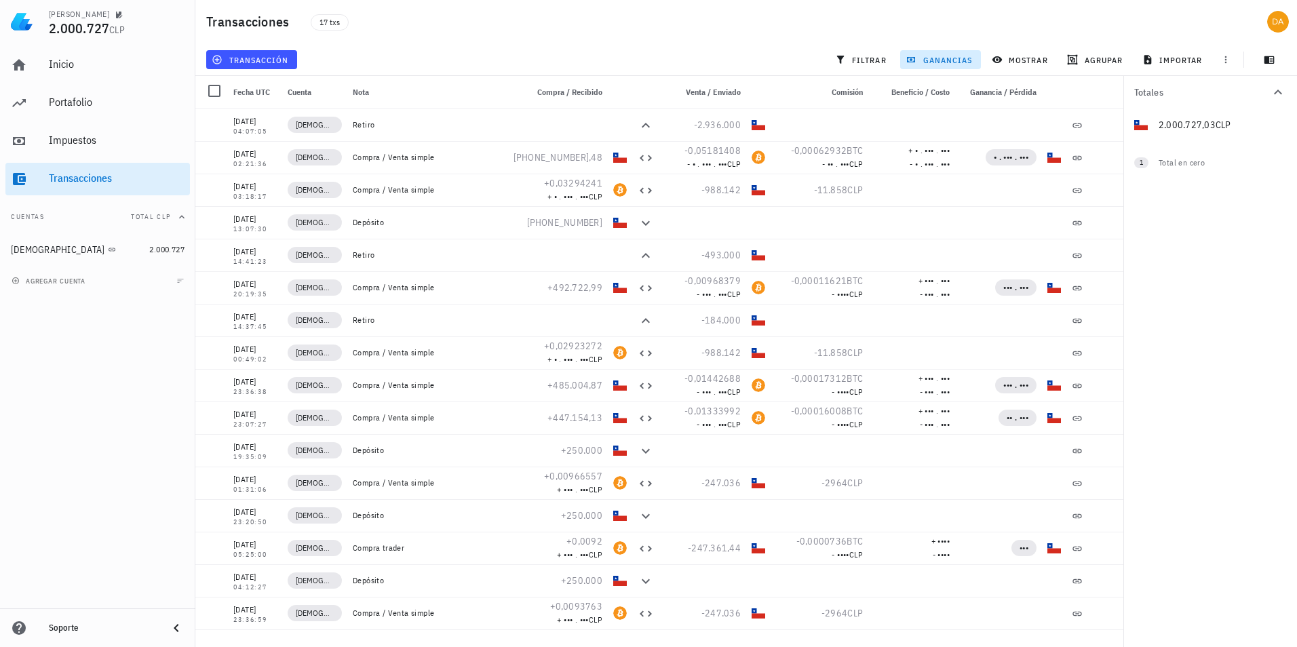
click at [936, 57] on span "ganancias" at bounding box center [941, 59] width 64 height 11
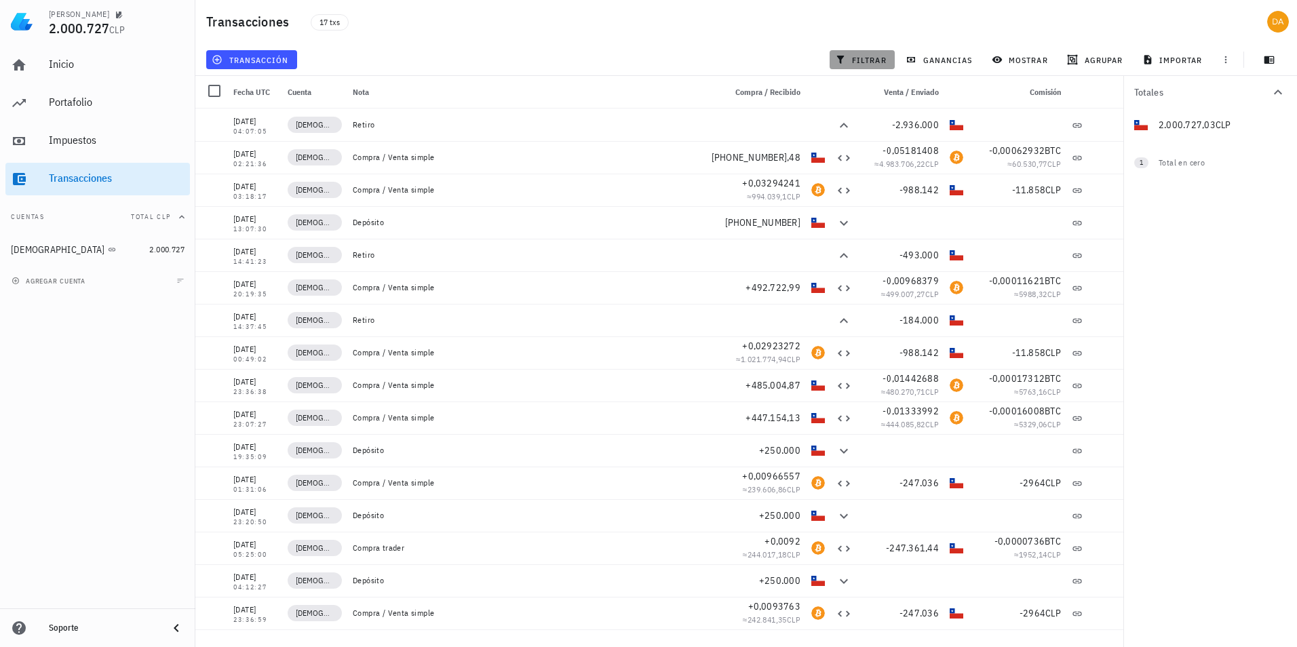
click at [873, 60] on span "filtrar" at bounding box center [862, 59] width 49 height 11
click at [1034, 57] on span "mostrar" at bounding box center [1022, 59] width 54 height 11
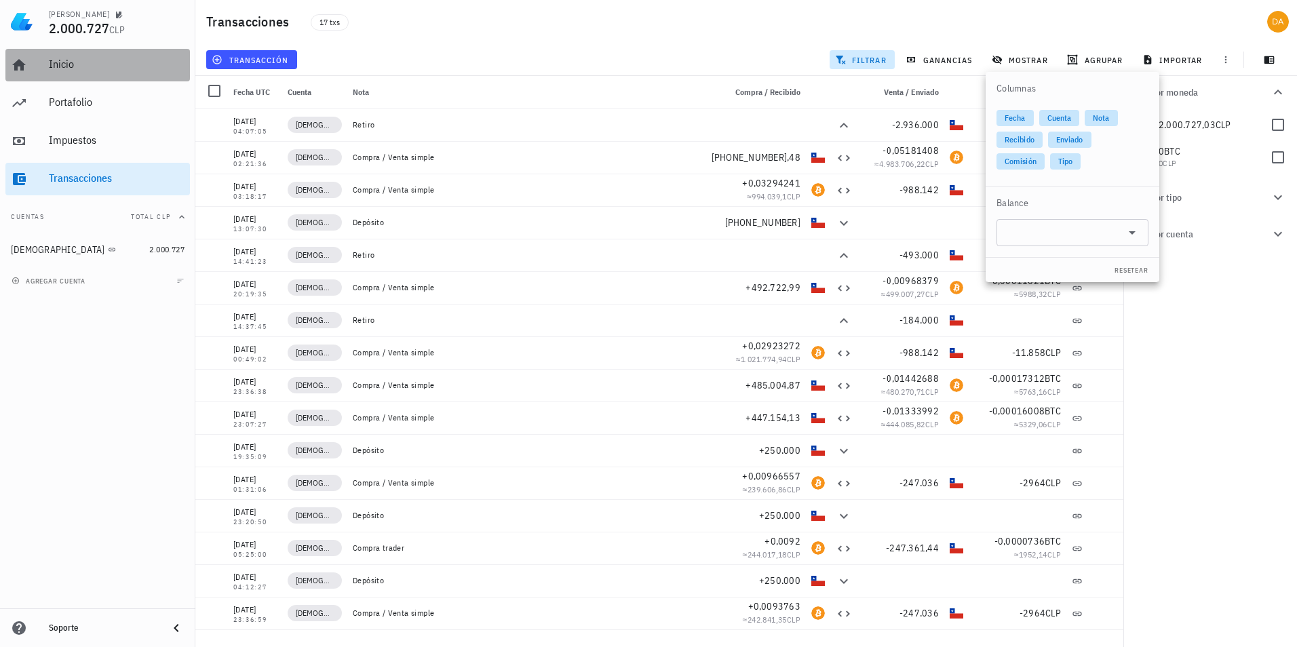
click at [66, 64] on div "Inicio" at bounding box center [117, 64] width 136 height 13
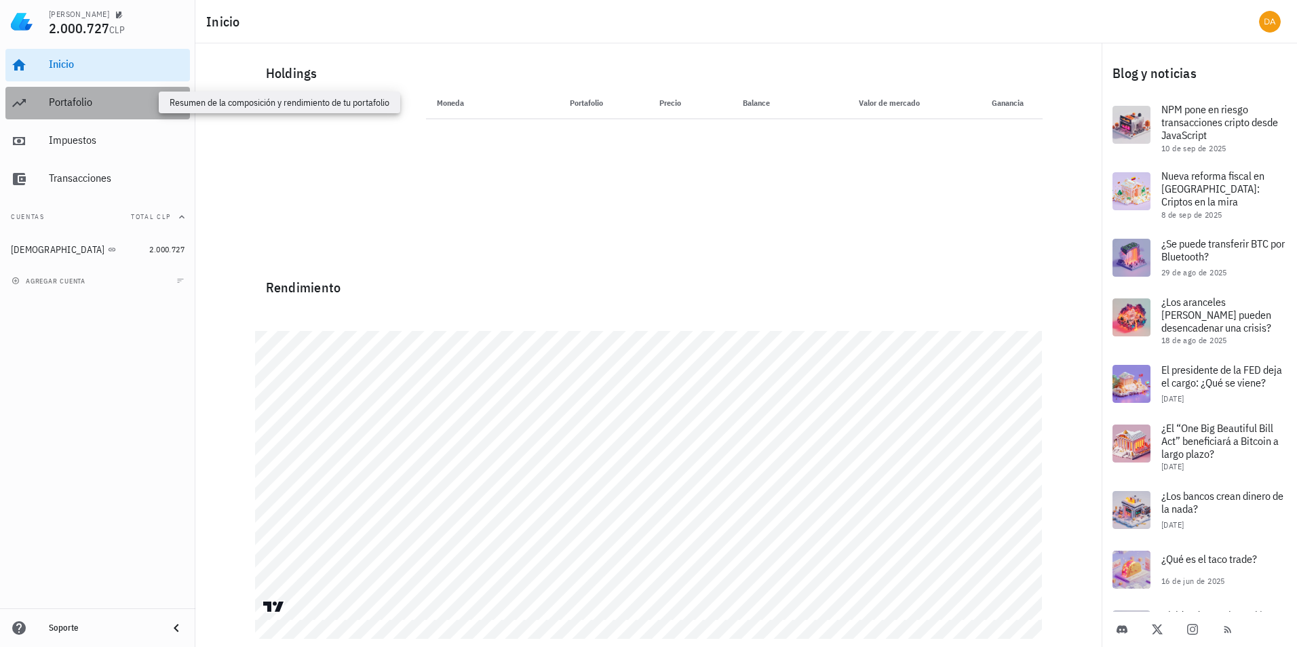
click at [70, 97] on div "Portafolio" at bounding box center [117, 102] width 136 height 13
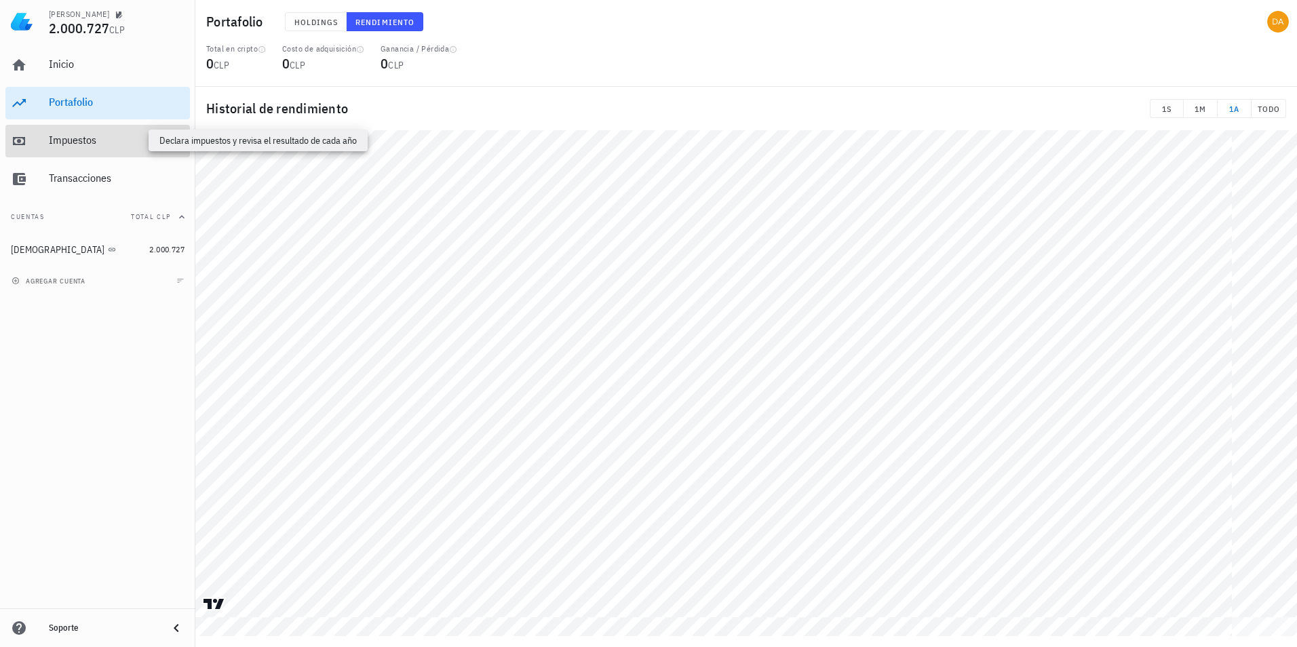
click at [79, 139] on div "Impuestos" at bounding box center [117, 140] width 136 height 13
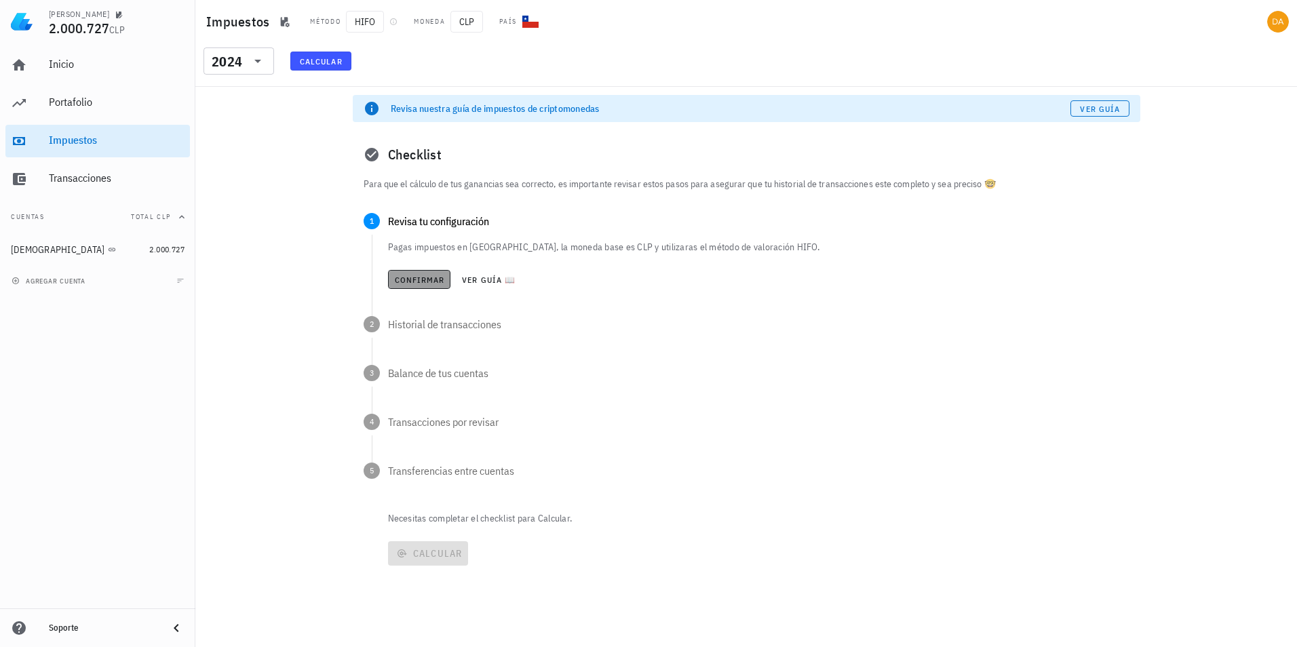
click at [424, 278] on span "Confirmar" at bounding box center [419, 280] width 51 height 10
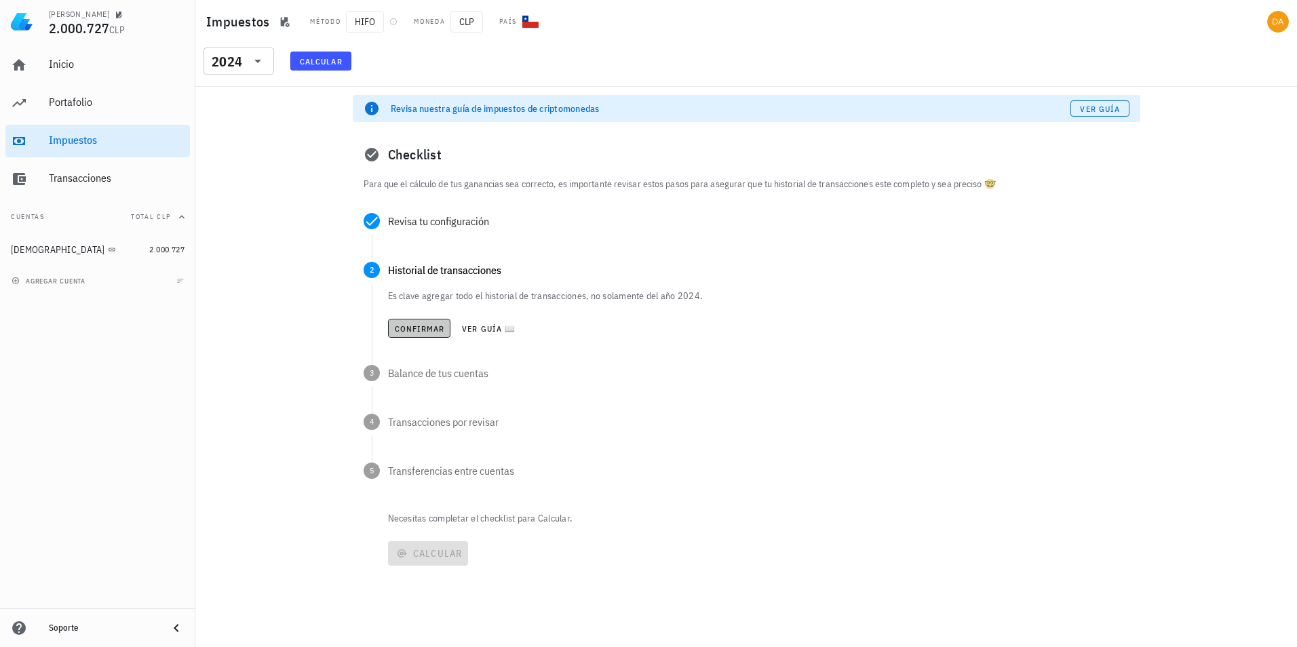
click at [427, 326] on span "Confirmar" at bounding box center [419, 329] width 51 height 10
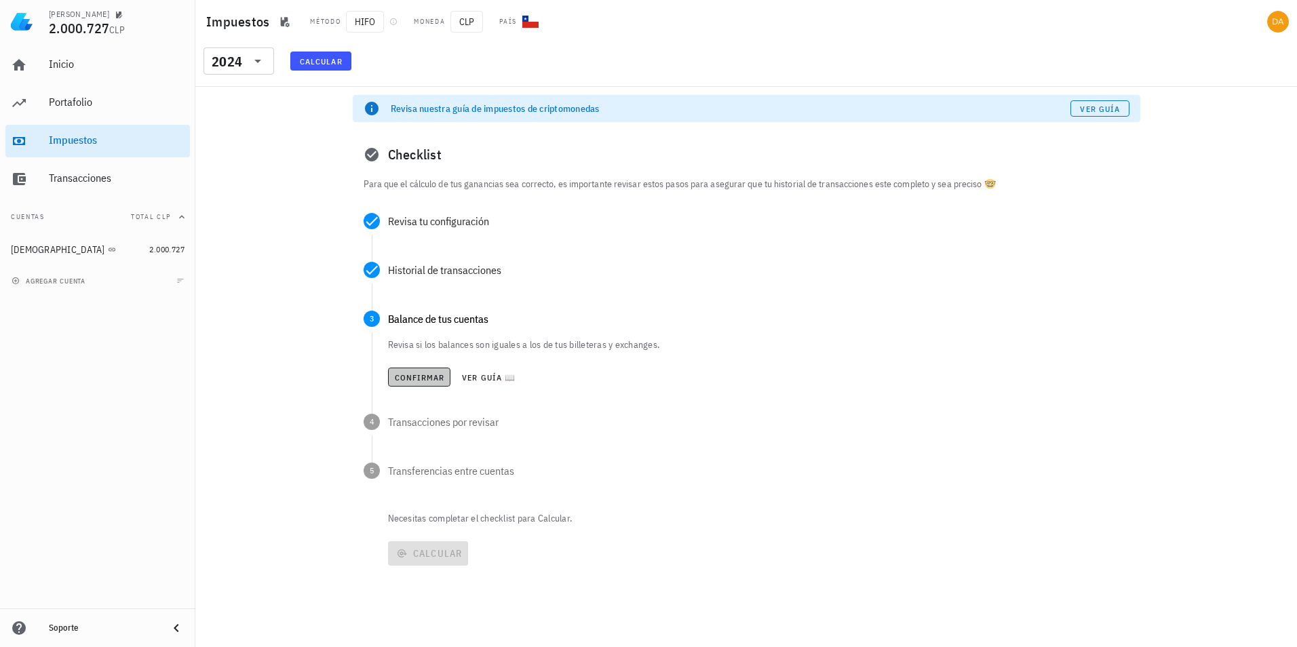
click at [423, 379] on span "Confirmar" at bounding box center [419, 377] width 51 height 10
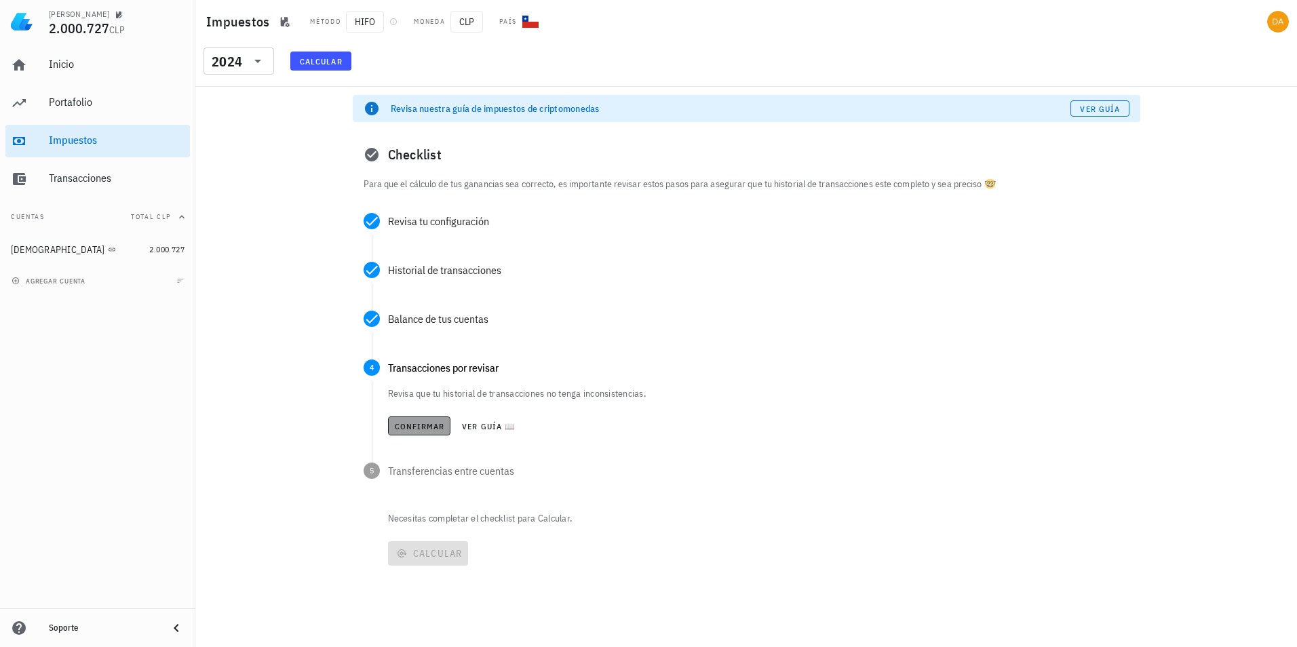
click at [426, 422] on span "Confirmar" at bounding box center [419, 426] width 51 height 10
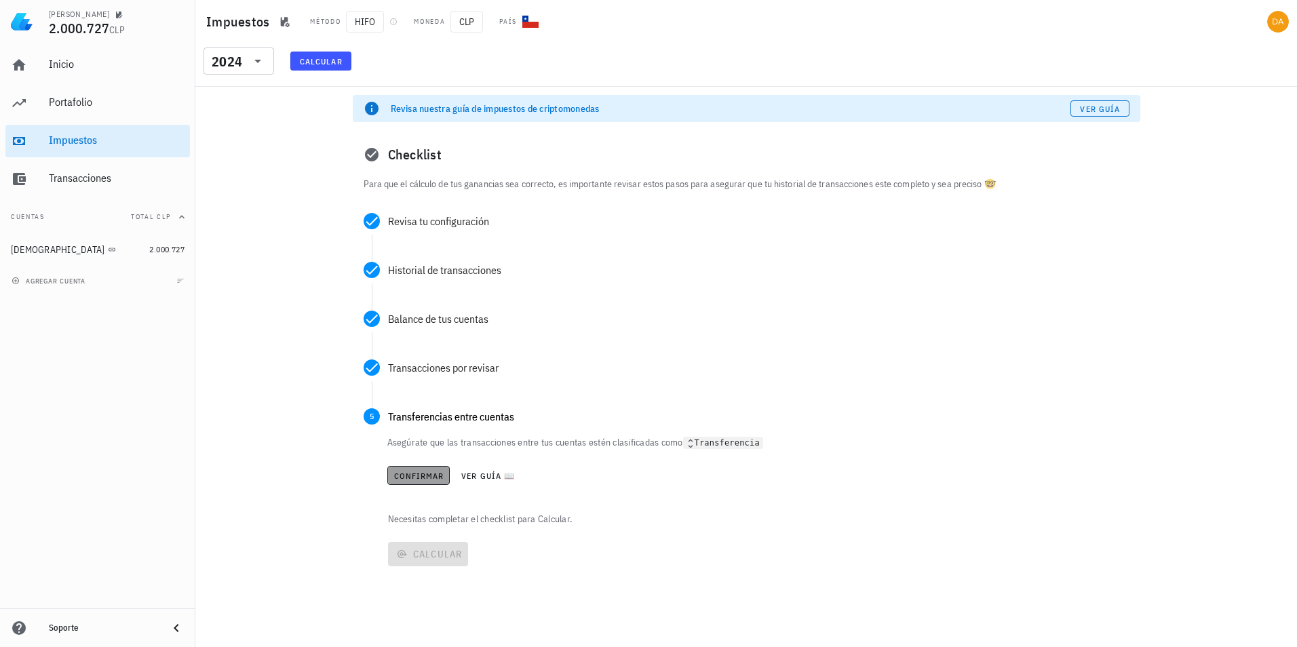
click at [412, 473] on span "Confirmar" at bounding box center [419, 476] width 51 height 10
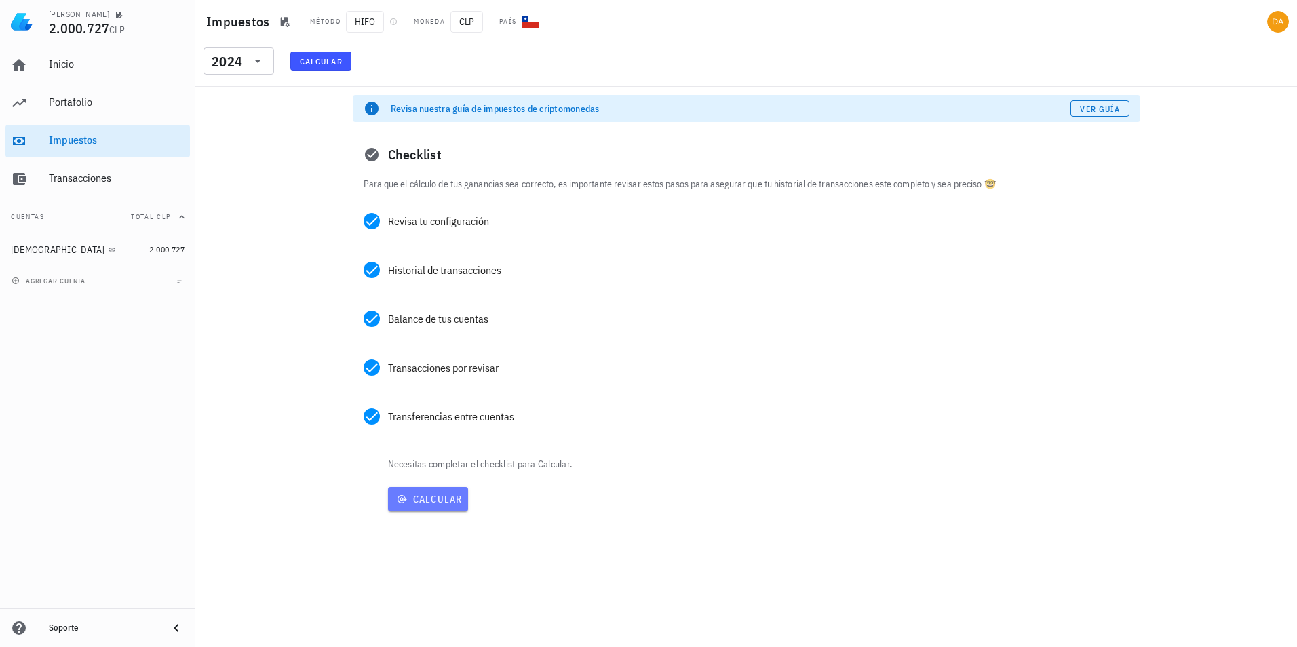
click at [432, 498] on span "Calcular" at bounding box center [428, 499] width 69 height 12
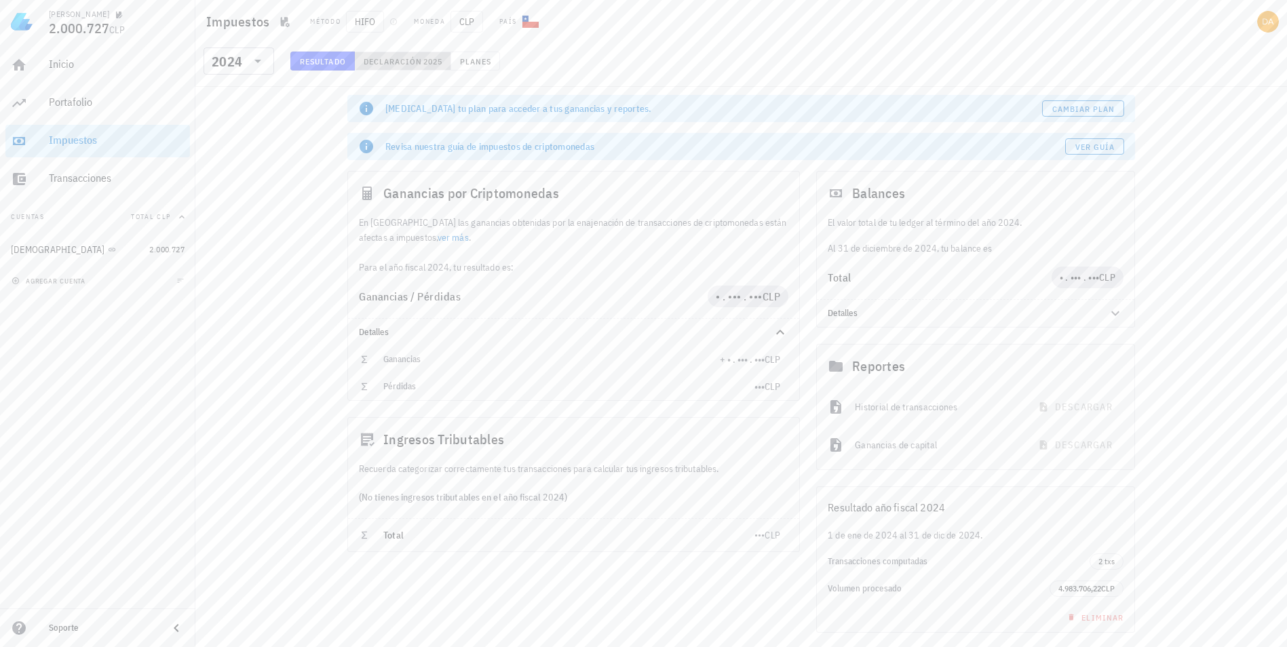
click at [403, 60] on span "Declaración" at bounding box center [393, 61] width 60 height 10
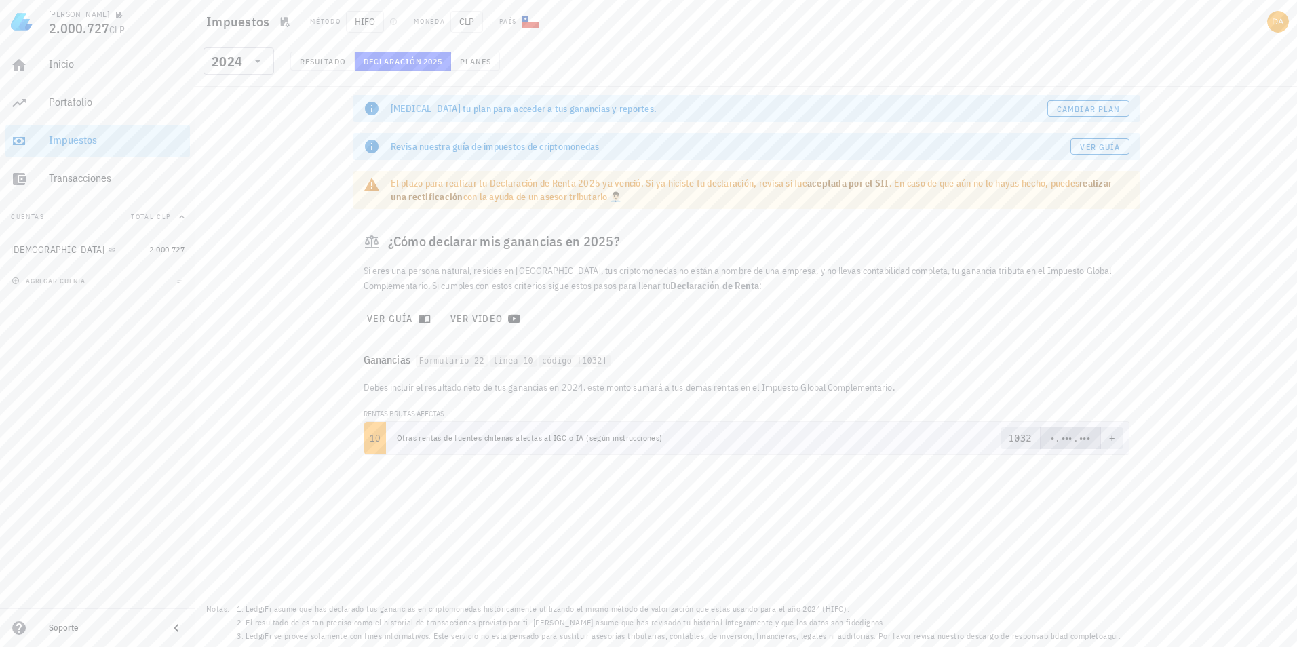
click at [485, 445] on td "Otras rentas de fuentes chilenas afectas al IGC o IA (según instrucciones)" at bounding box center [636, 438] width 501 height 33
click at [1094, 107] on span "Cambiar plan" at bounding box center [1088, 109] width 64 height 10
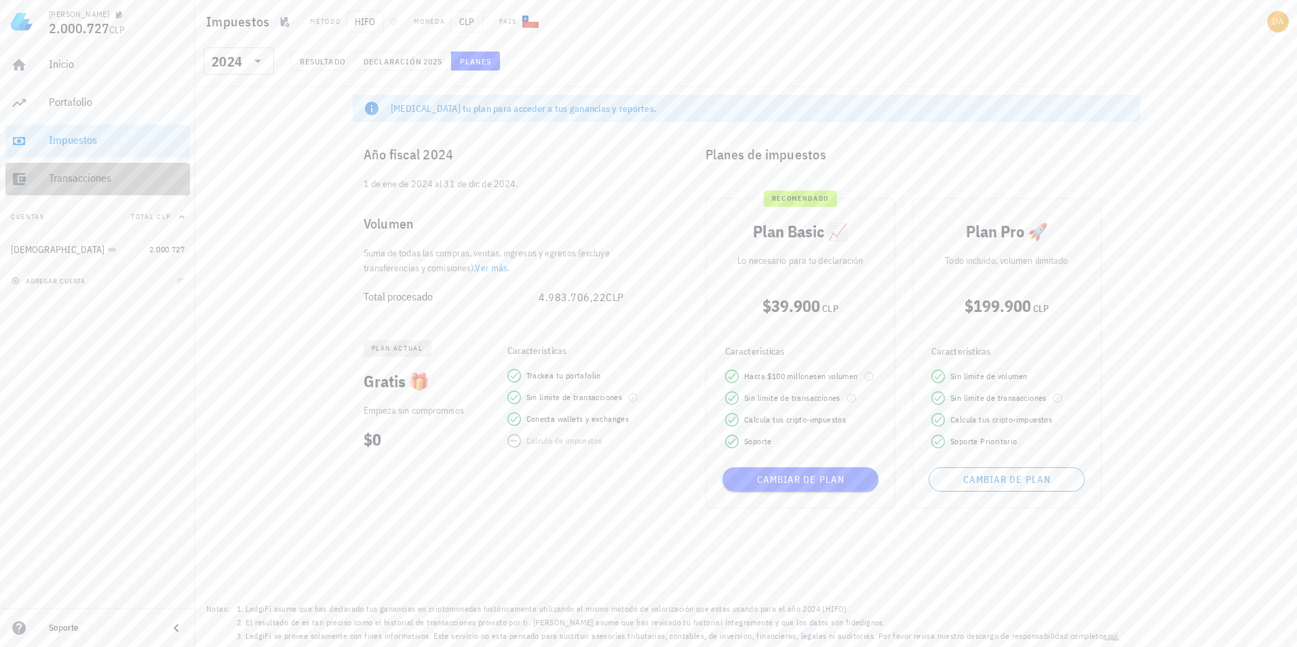
click at [84, 180] on div "Transacciones" at bounding box center [117, 178] width 136 height 13
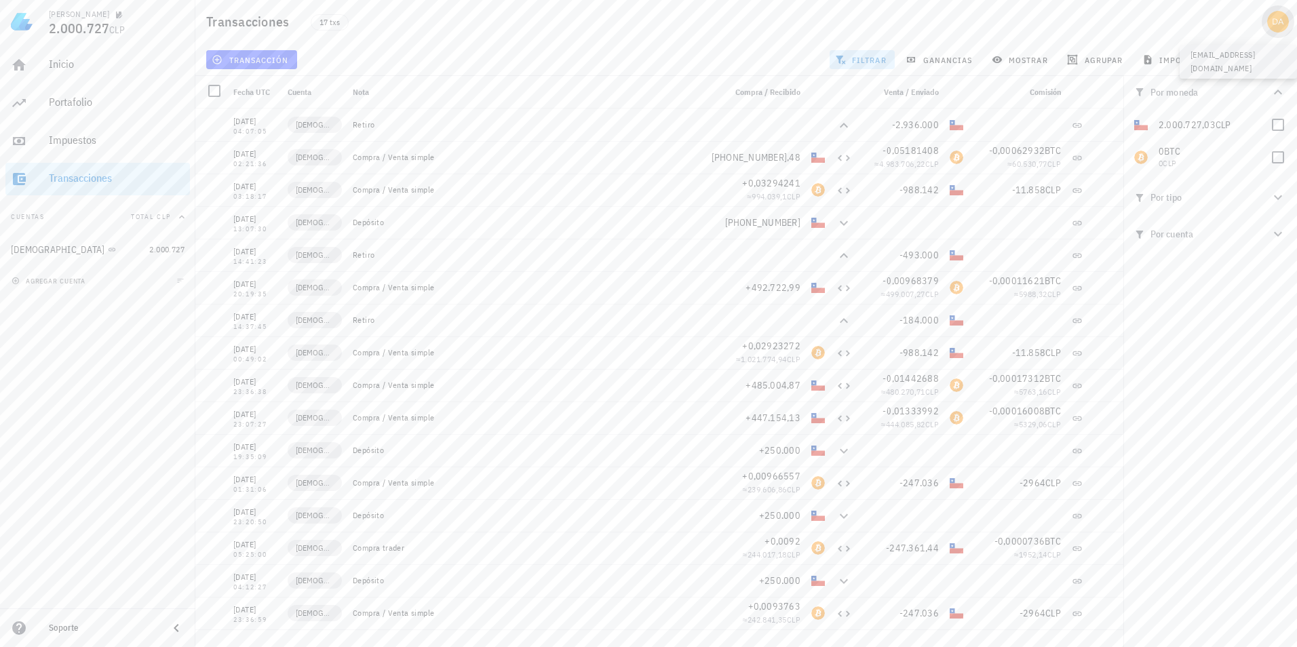
click at [1276, 28] on div "avatar" at bounding box center [1278, 22] width 22 height 22
click at [1208, 197] on div "Salir" at bounding box center [1238, 191] width 81 height 27
